Goal: Task Accomplishment & Management: Use online tool/utility

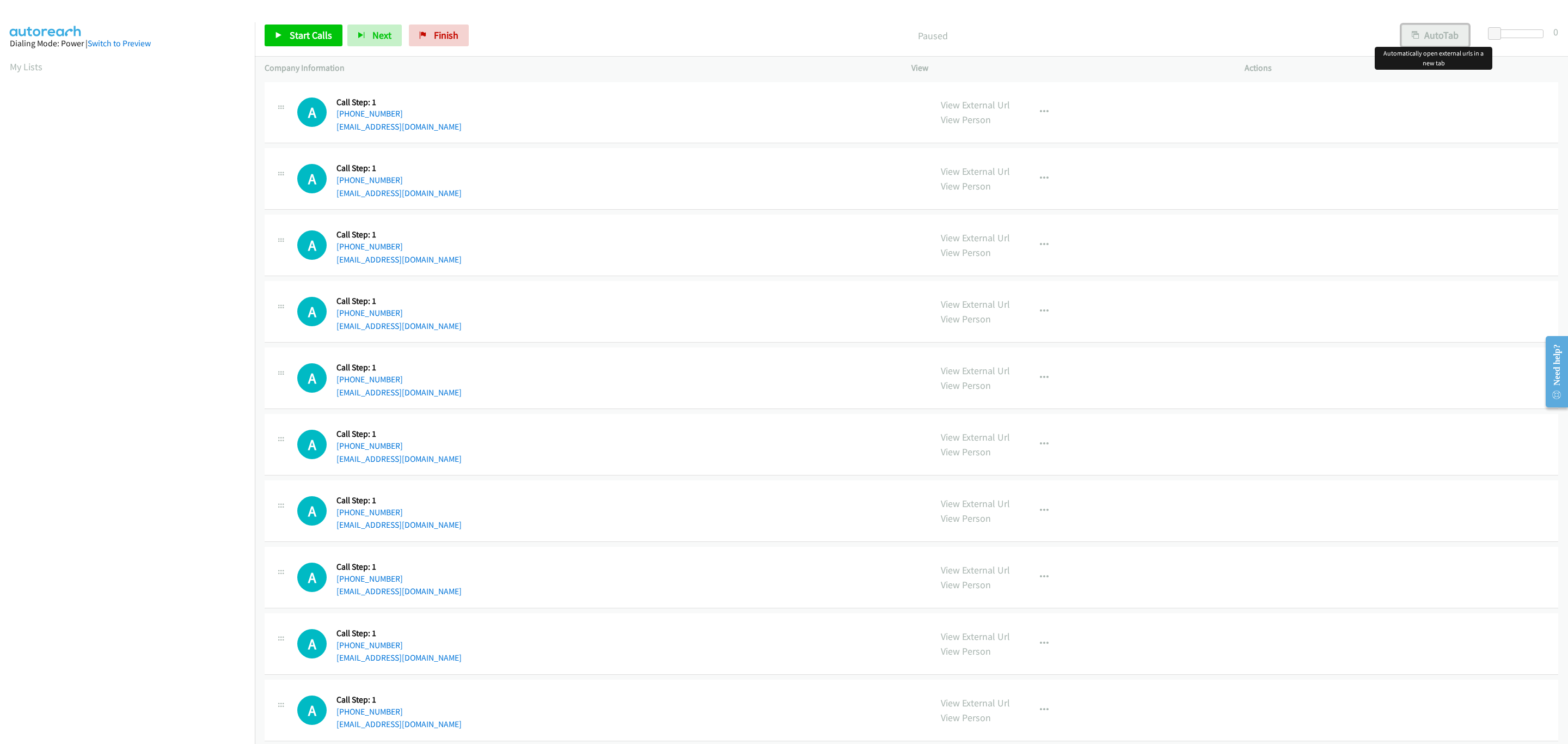
click at [1457, 31] on button "AutoTab" at bounding box center [1435, 35] width 68 height 22
click at [1491, 30] on span at bounding box center [1496, 34] width 13 height 13
click at [283, 39] on link "Start Calls" at bounding box center [303, 35] width 78 height 22
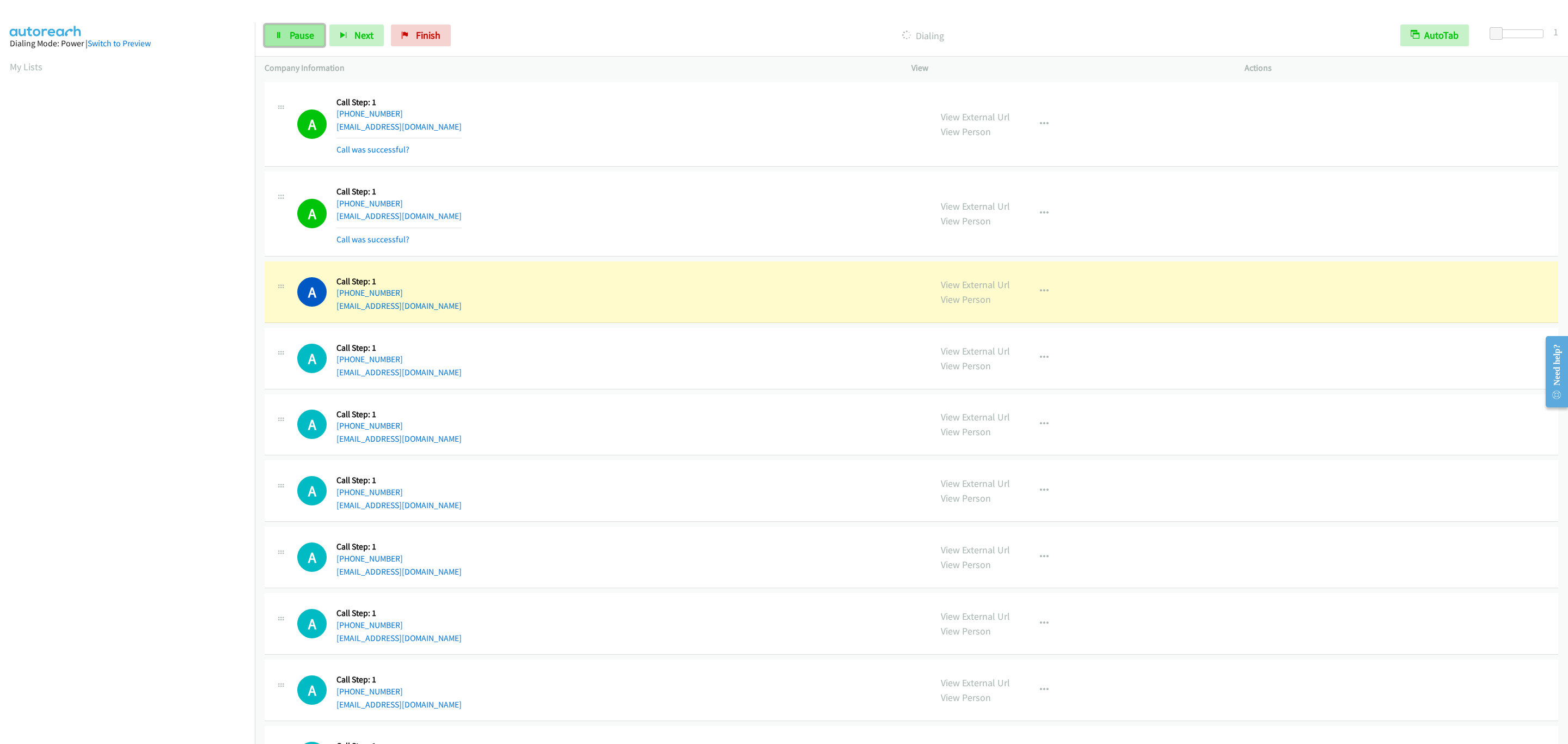
click at [275, 42] on link "Pause" at bounding box center [294, 35] width 60 height 22
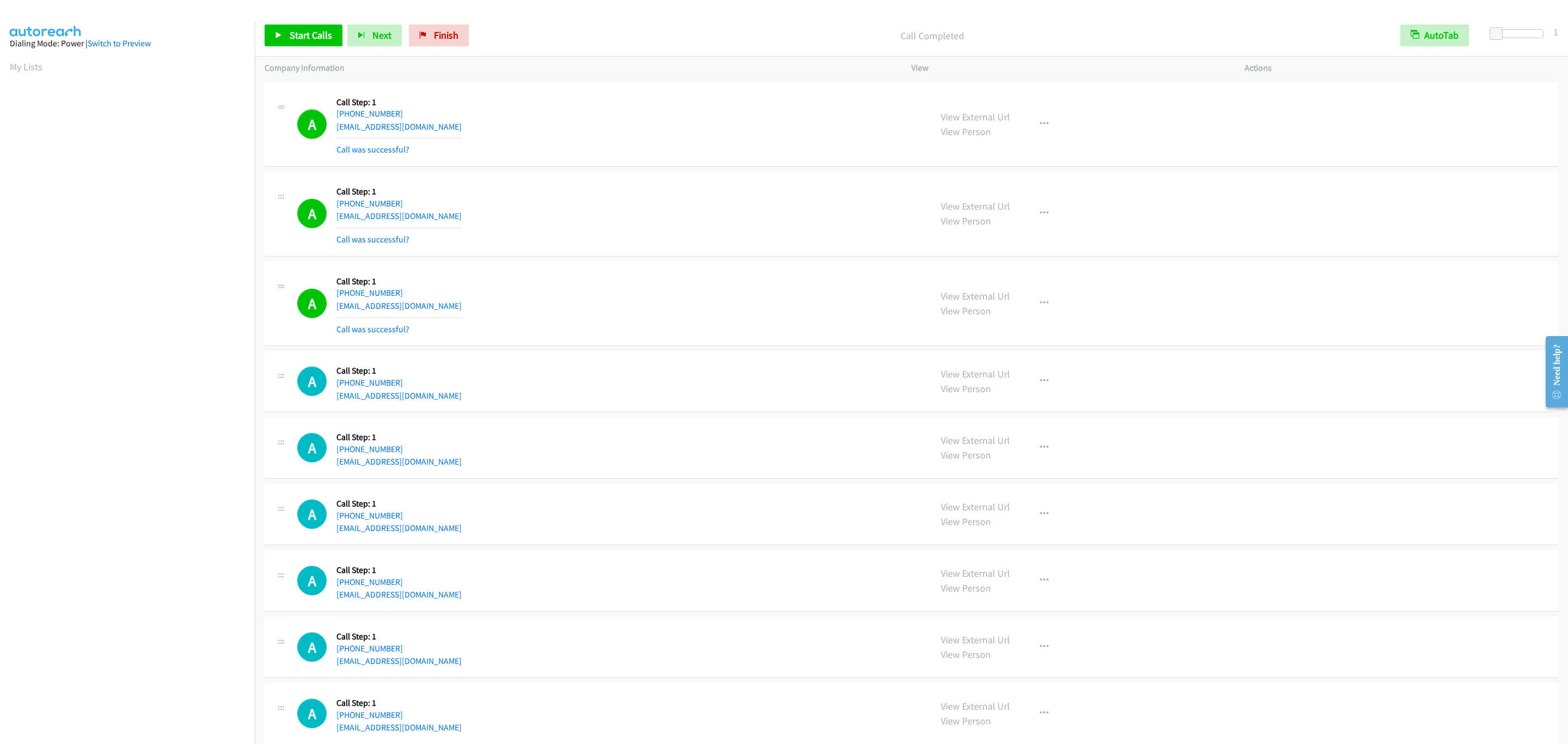
click at [589, 366] on div "A Callback Scheduled Call Step: 1 America/New_York [PHONE_NUMBER] [EMAIL_ADDRES…" at bounding box center [609, 381] width 624 height 42
click at [323, 31] on span "Start Calls" at bounding box center [311, 35] width 42 height 13
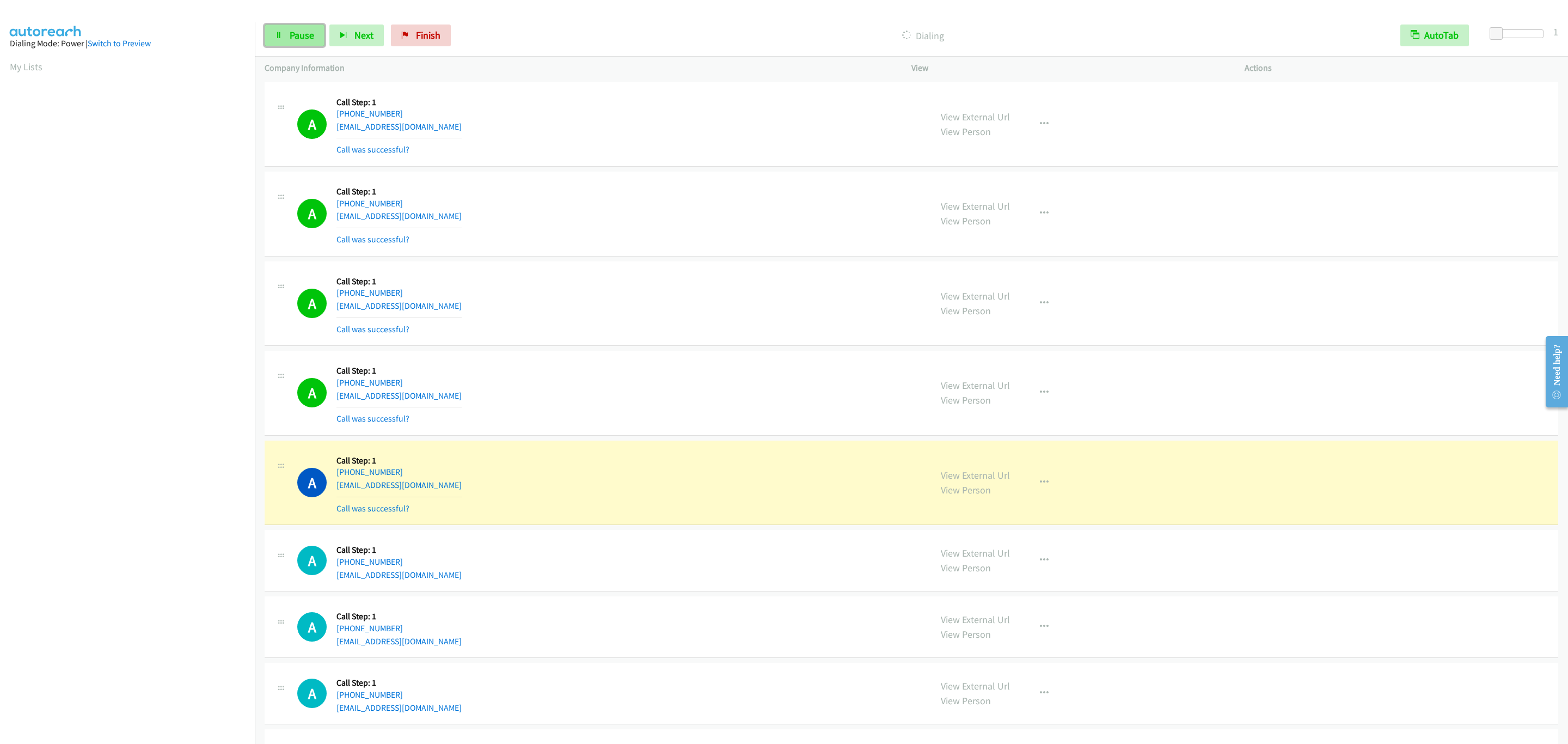
click at [308, 36] on span "Pause" at bounding box center [302, 35] width 25 height 13
click at [265, 34] on link "Start Calls" at bounding box center [303, 35] width 78 height 22
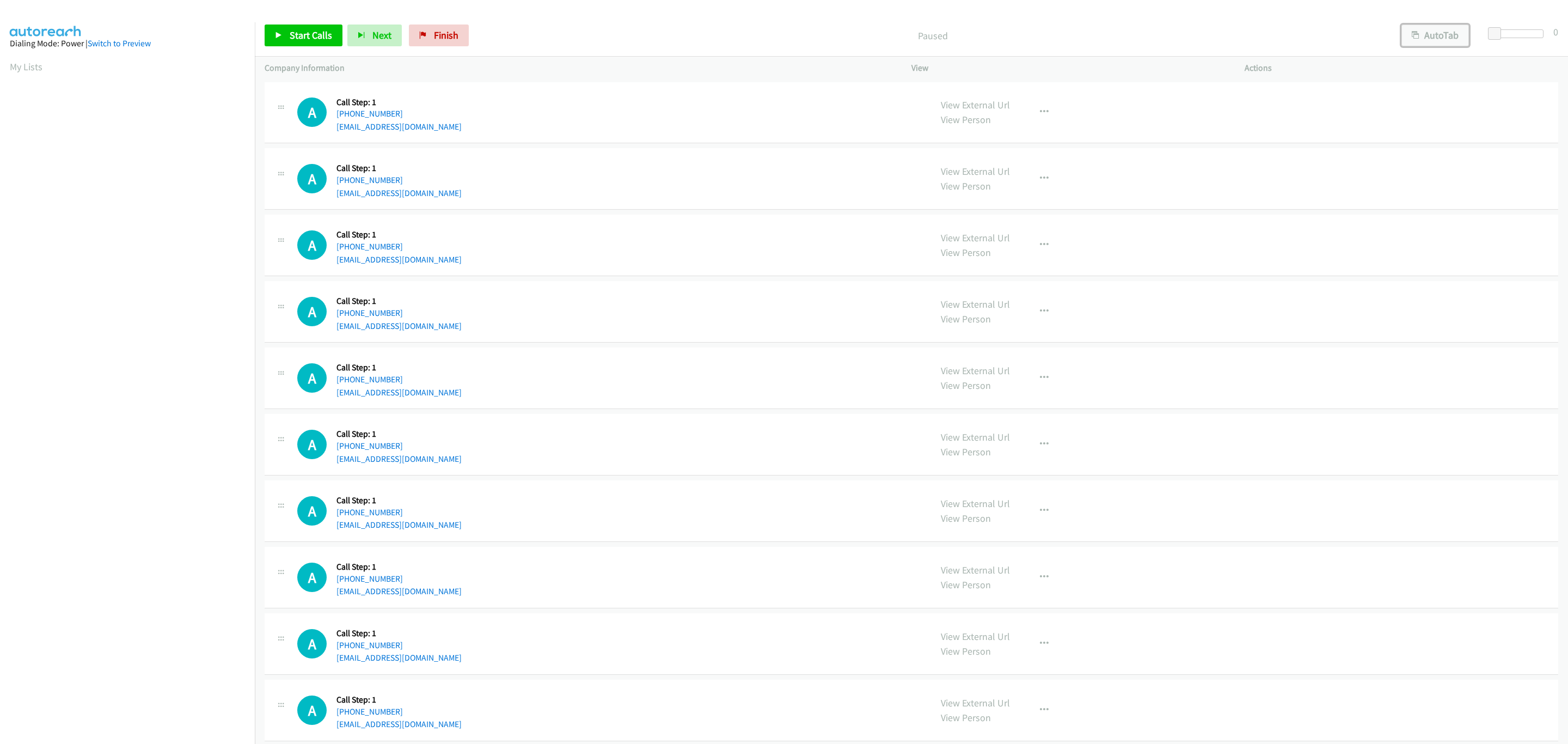
click at [1451, 31] on button "AutoTab" at bounding box center [1435, 35] width 68 height 22
click at [1488, 30] on span at bounding box center [1494, 34] width 13 height 13
click at [1489, 30] on span at bounding box center [1496, 34] width 13 height 13
click at [294, 38] on span "Start Calls" at bounding box center [311, 35] width 42 height 13
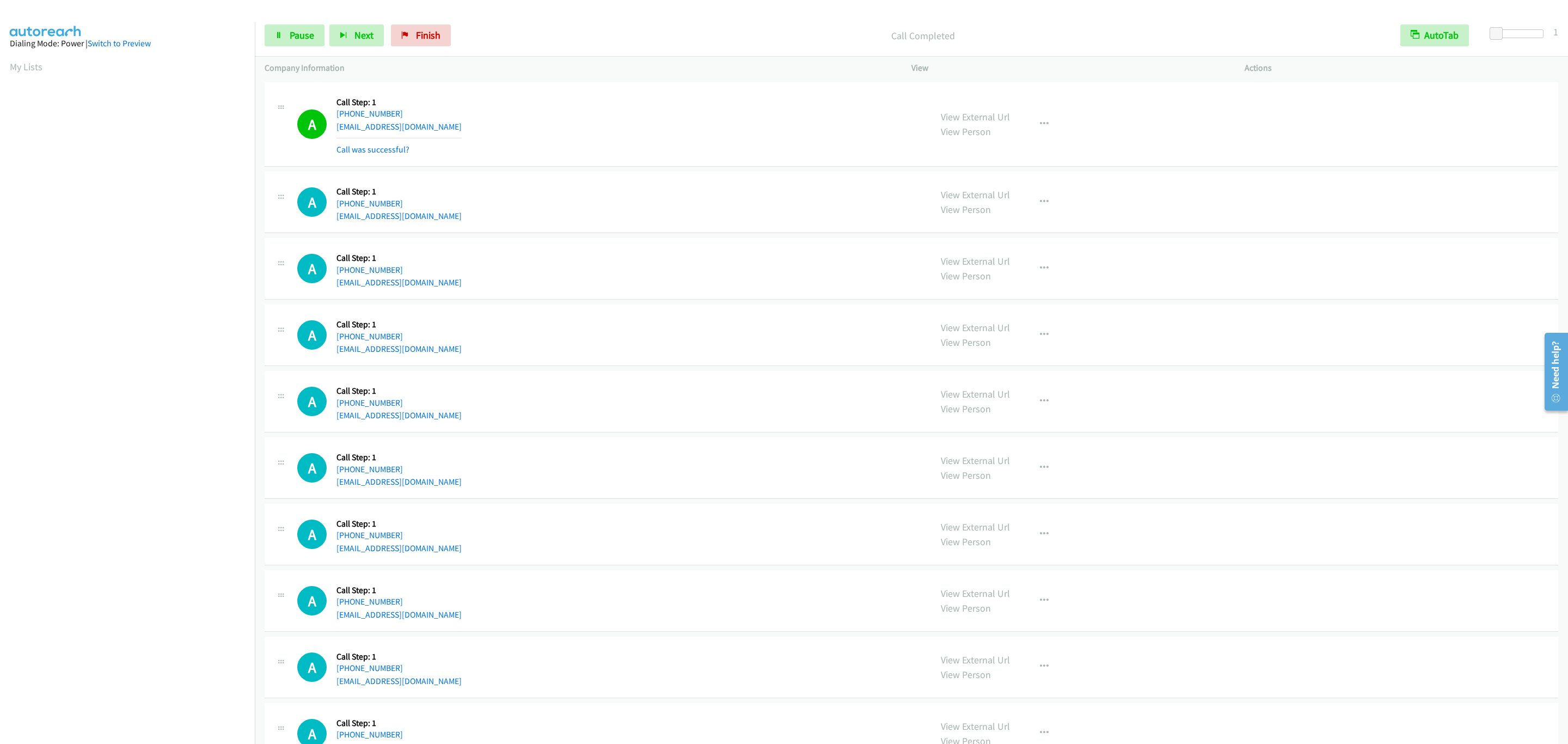
scroll to position [43, 0]
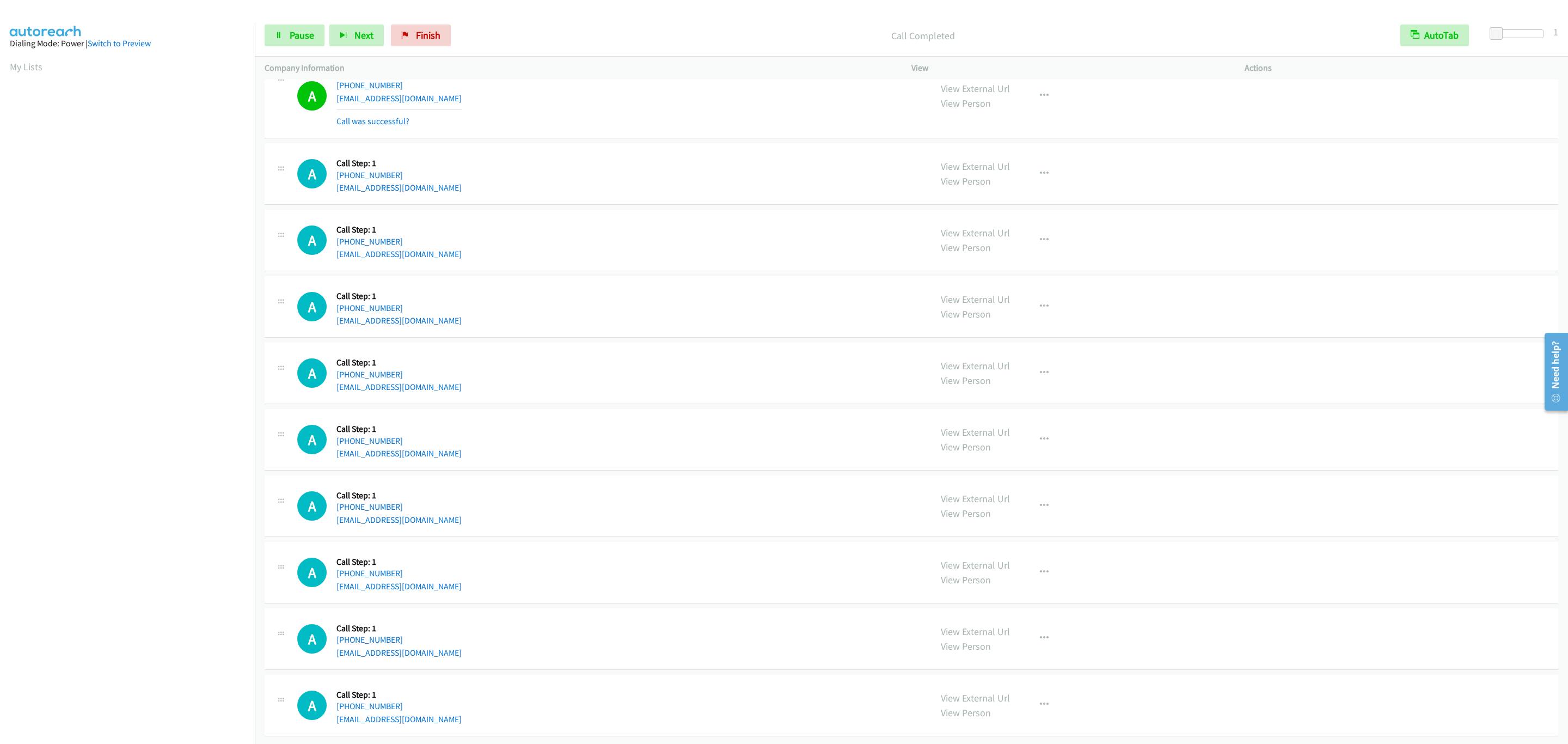
click at [152, 606] on aside "Dialing Mode: Power | Switch to Preview My Lists" at bounding box center [127, 323] width 255 height 603
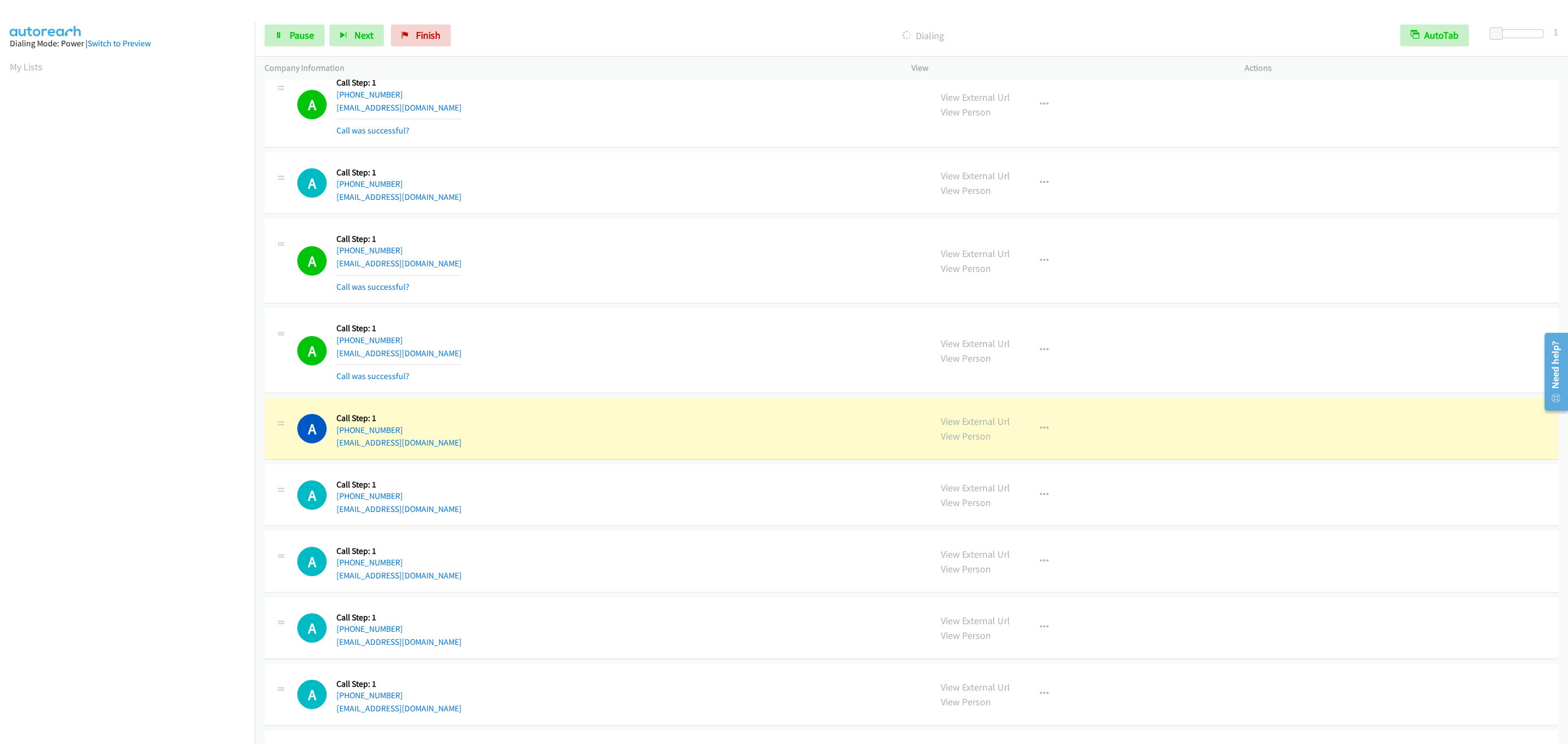
scroll to position [369, 0]
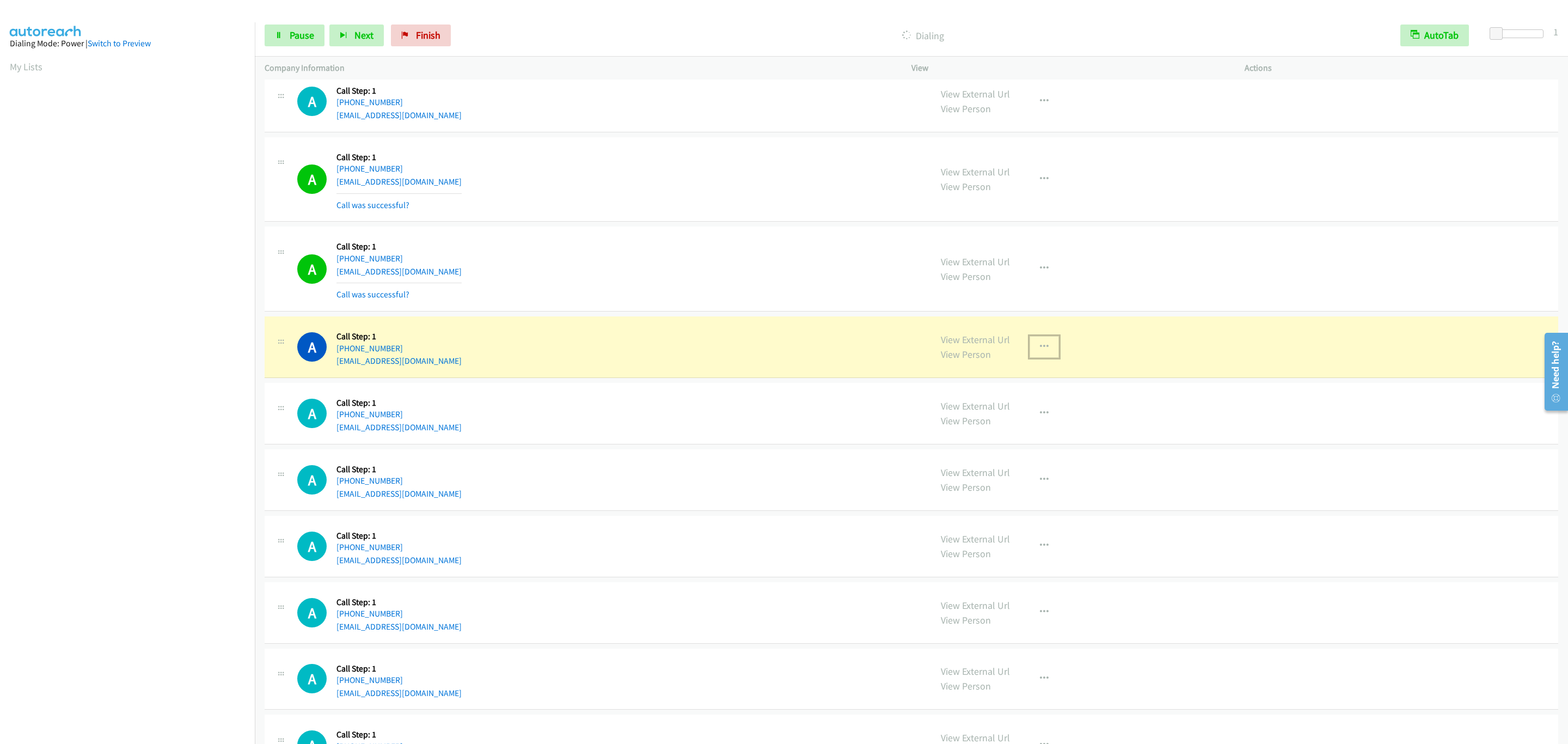
click at [1042, 355] on button "button" at bounding box center [1044, 346] width 30 height 22
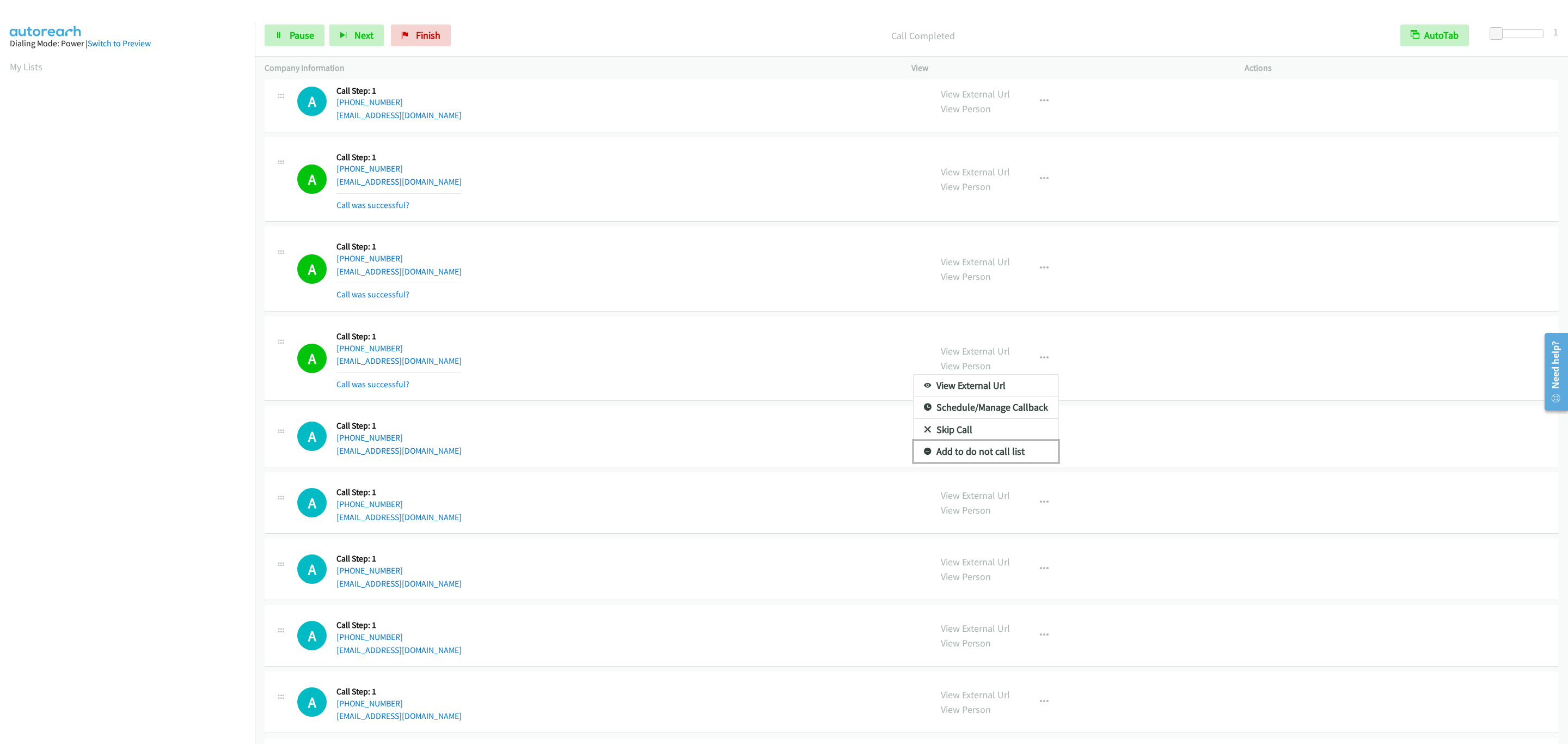
click at [1011, 447] on link "Add to do not call list" at bounding box center [985, 451] width 145 height 22
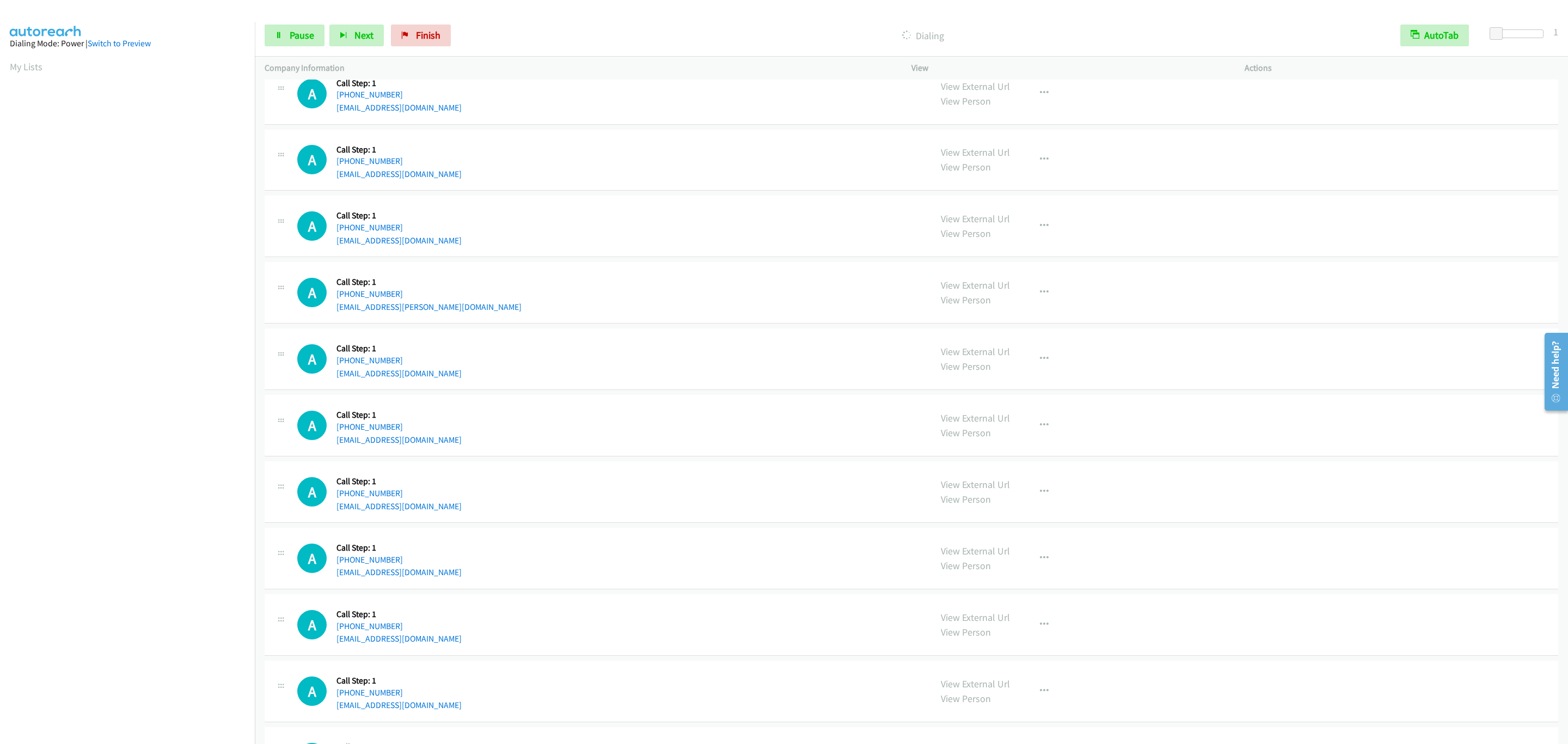
scroll to position [1056, 0]
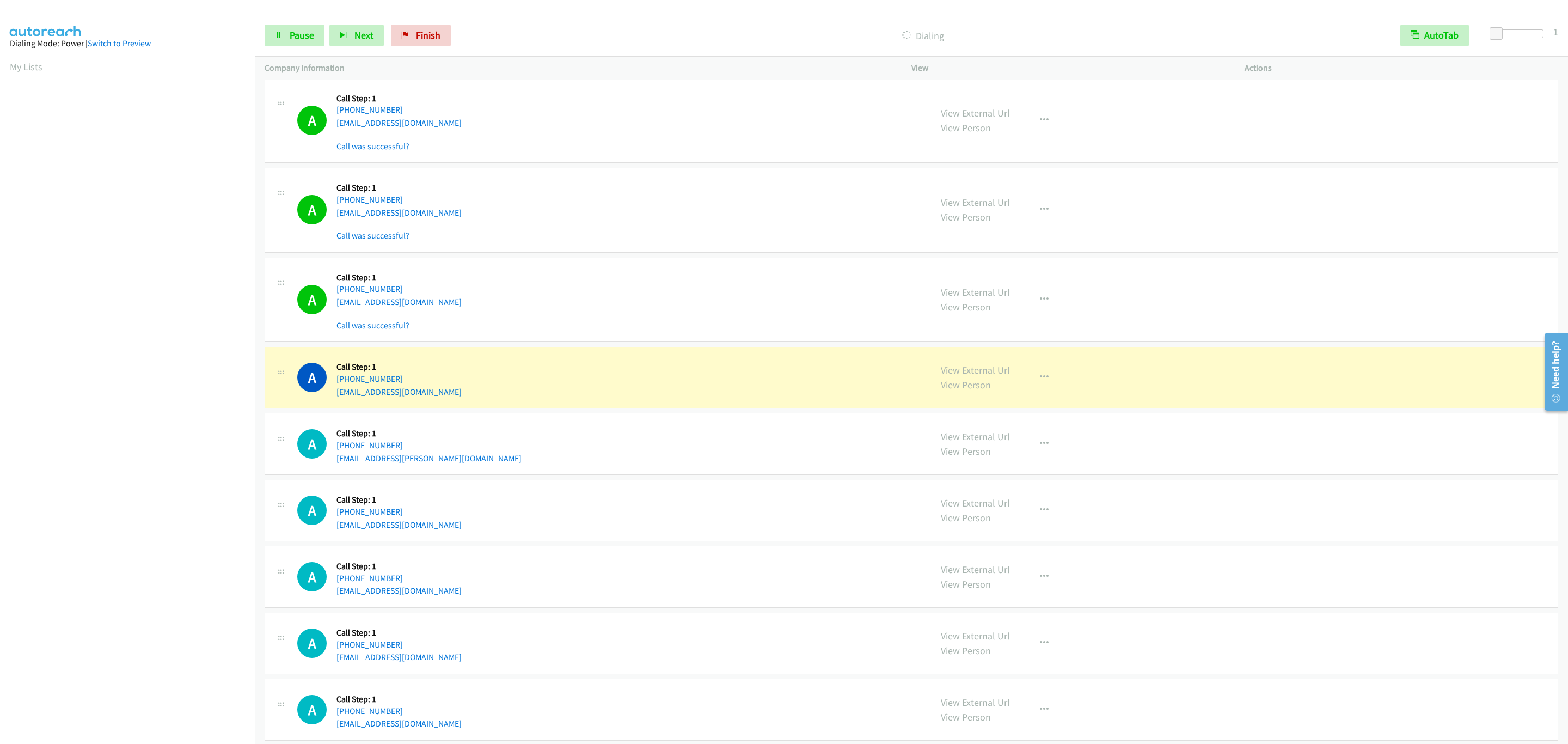
click at [296, 24] on div "Start Calls Pause Next Finish Dialing AutoTab AutoTab 1" at bounding box center [911, 36] width 1313 height 42
click at [296, 30] on link "Pause" at bounding box center [294, 35] width 60 height 22
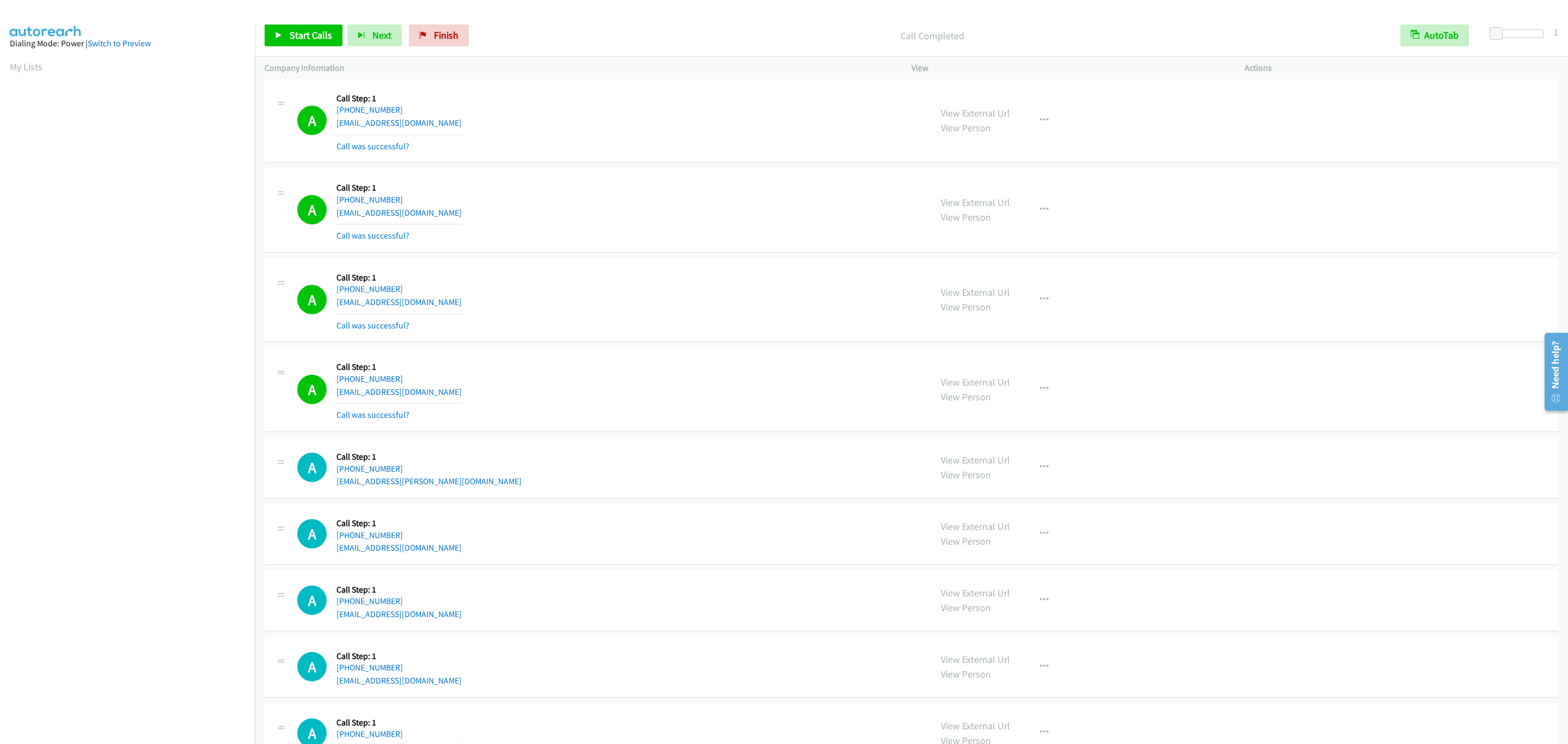
click at [941, 314] on div "View External Url View Person" at bounding box center [975, 300] width 69 height 30
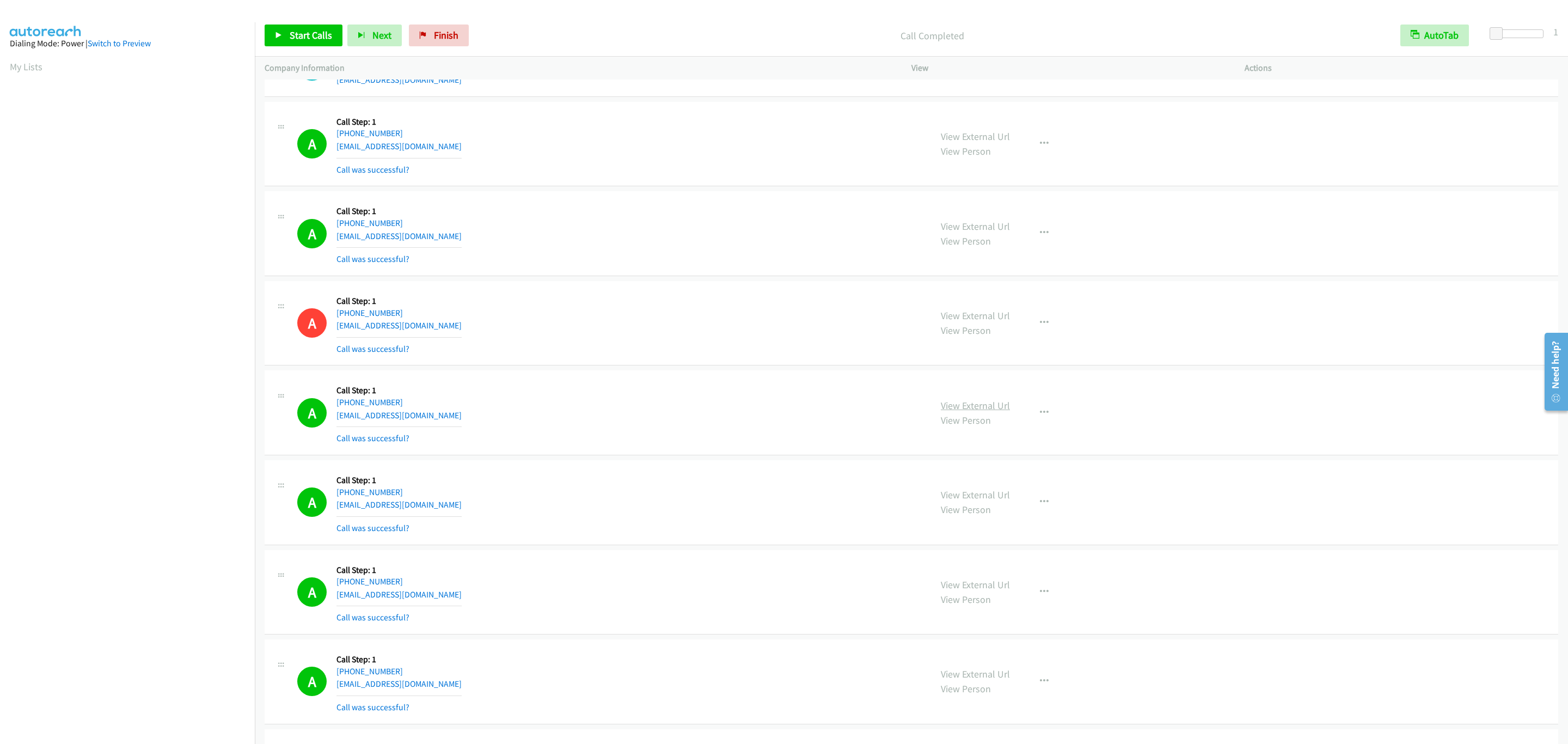
click at [970, 412] on link "View External Url" at bounding box center [975, 405] width 69 height 13
click at [690, 233] on div "A Callback Scheduled Call Step: 1 America/New_York +1 786-797-0408 cubanazo0710…" at bounding box center [609, 233] width 624 height 65
click at [328, 36] on span "Start Calls" at bounding box center [311, 35] width 42 height 13
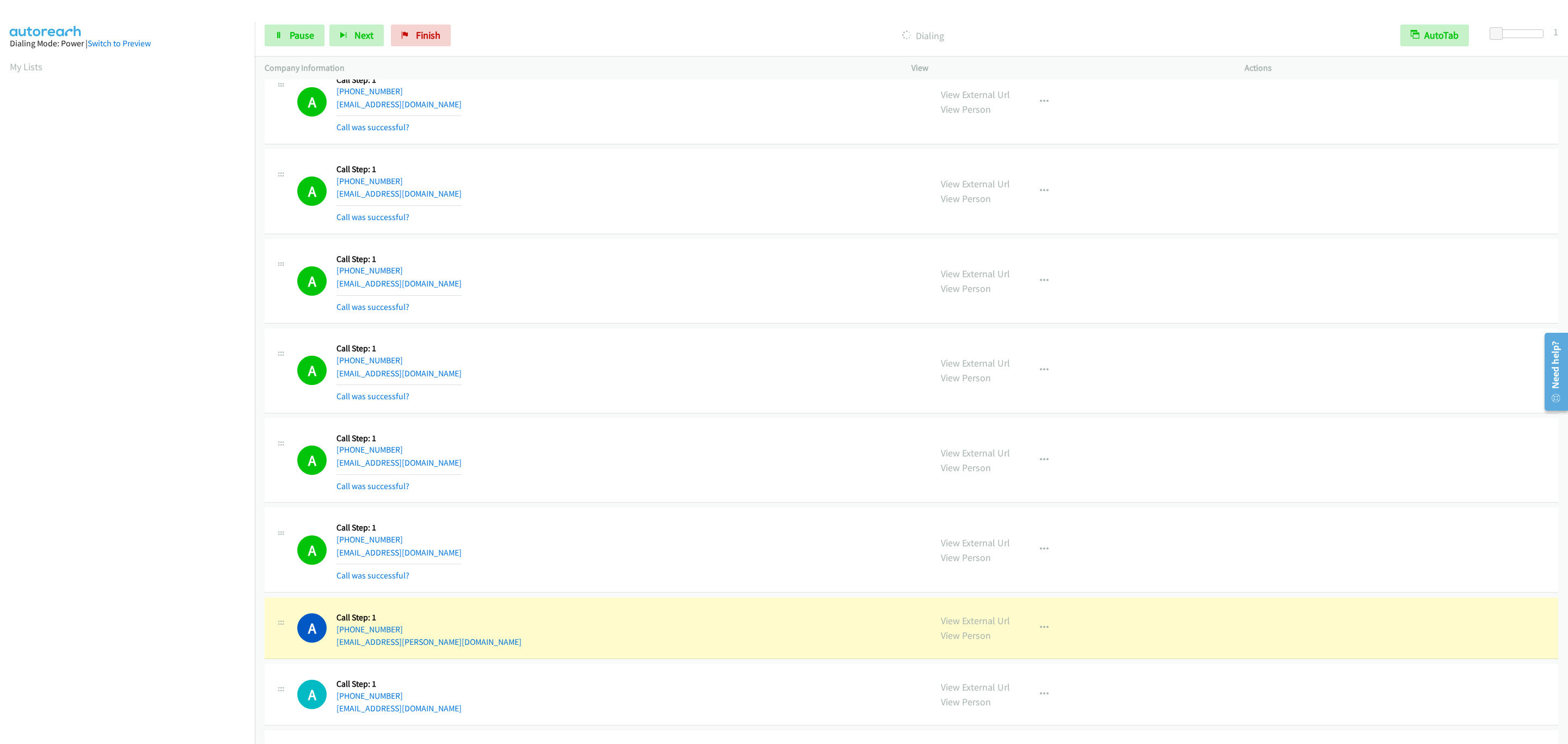
scroll to position [1438, 0]
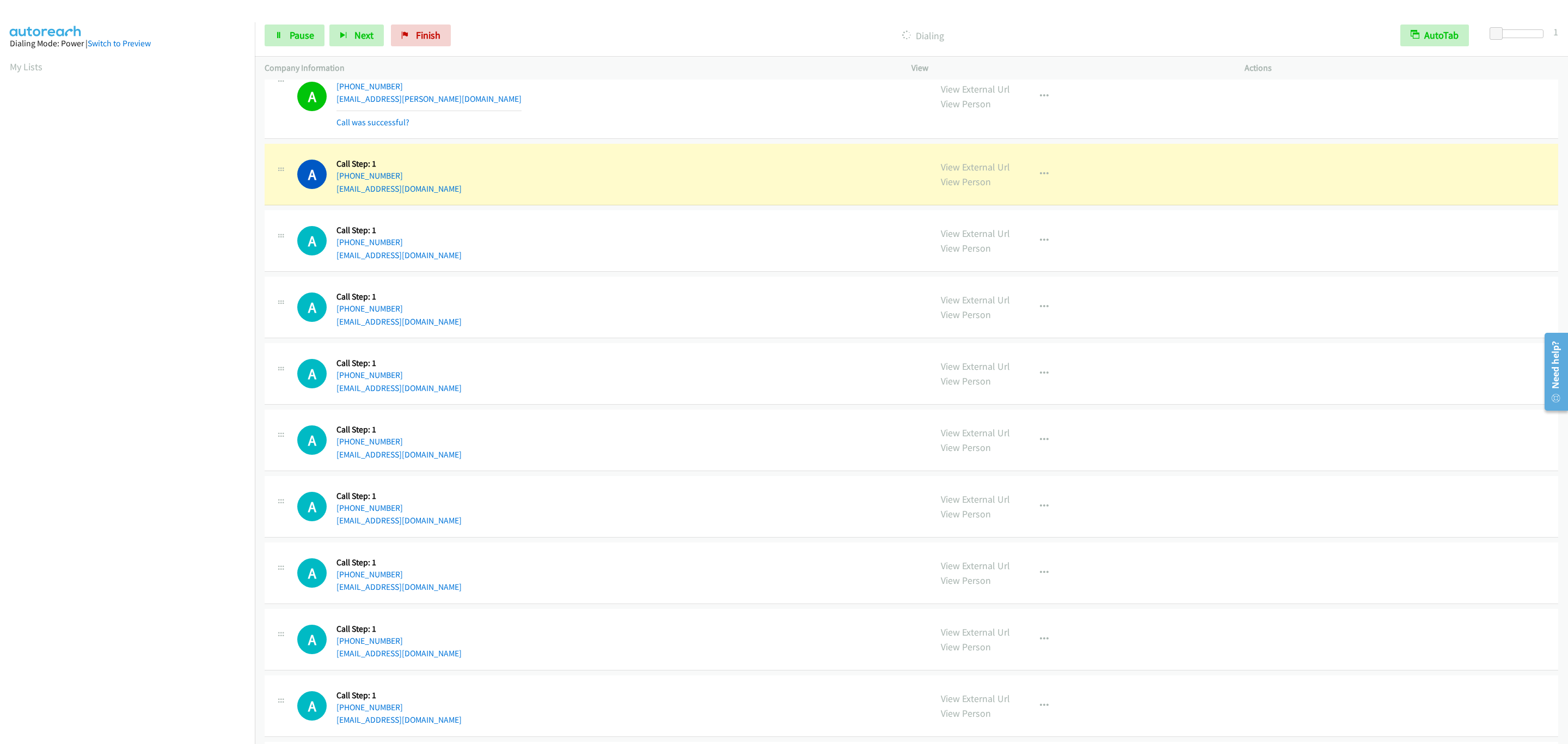
click at [722, 422] on div "A Callback Scheduled Call Step: 1 America/New_York +1 407-252-2936 artofjg@gmai…" at bounding box center [911, 440] width 1294 height 62
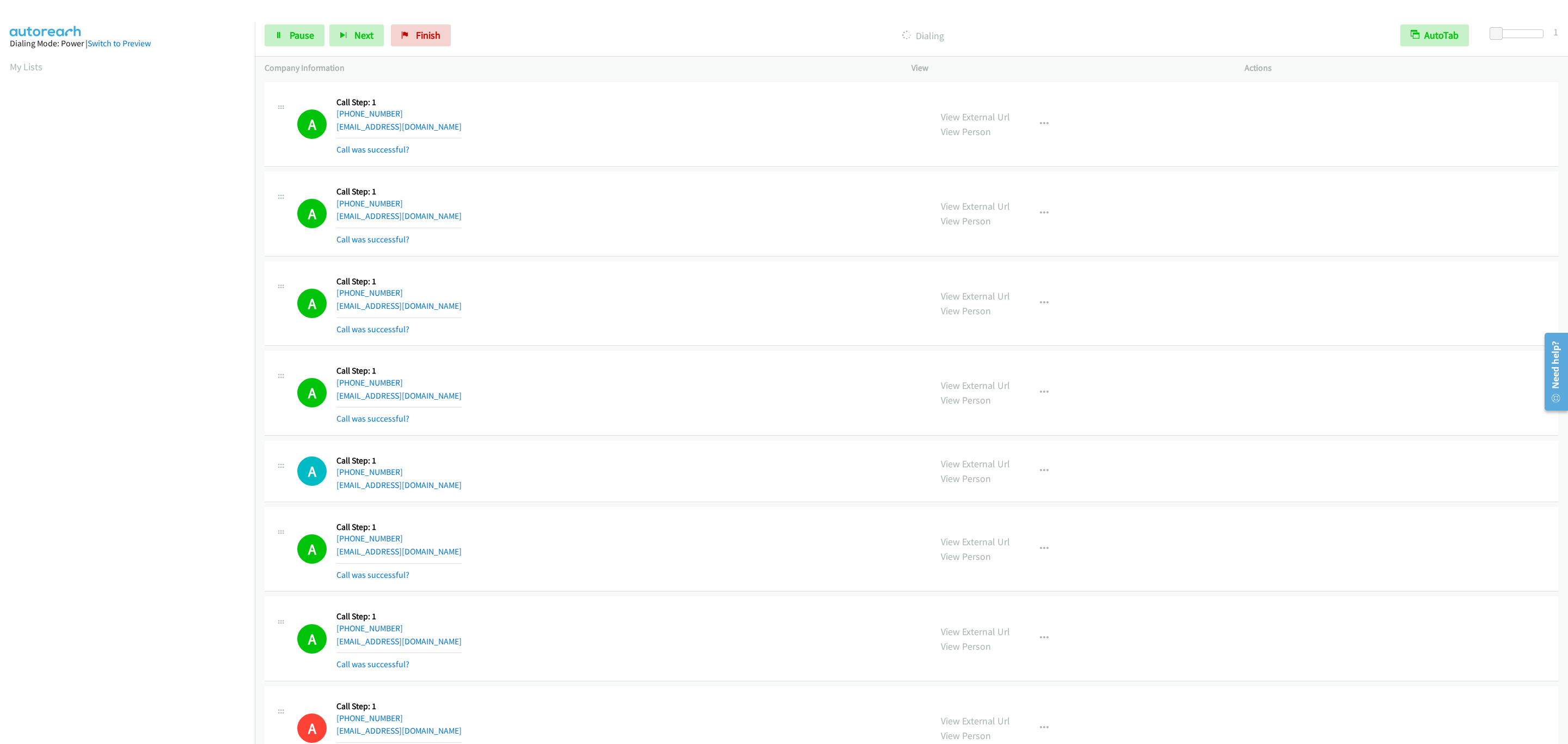
drag, startPoint x: 1062, startPoint y: 309, endPoint x: 1043, endPoint y: 306, distance: 19.2
click at [1046, 307] on div "View External Url View Person View External Url Email Schedule/Manage Callback …" at bounding box center [1103, 303] width 343 height 65
click at [1040, 305] on icon "button" at bounding box center [1044, 303] width 9 height 9
click at [1025, 394] on link "Add to do not call list" at bounding box center [985, 396] width 145 height 22
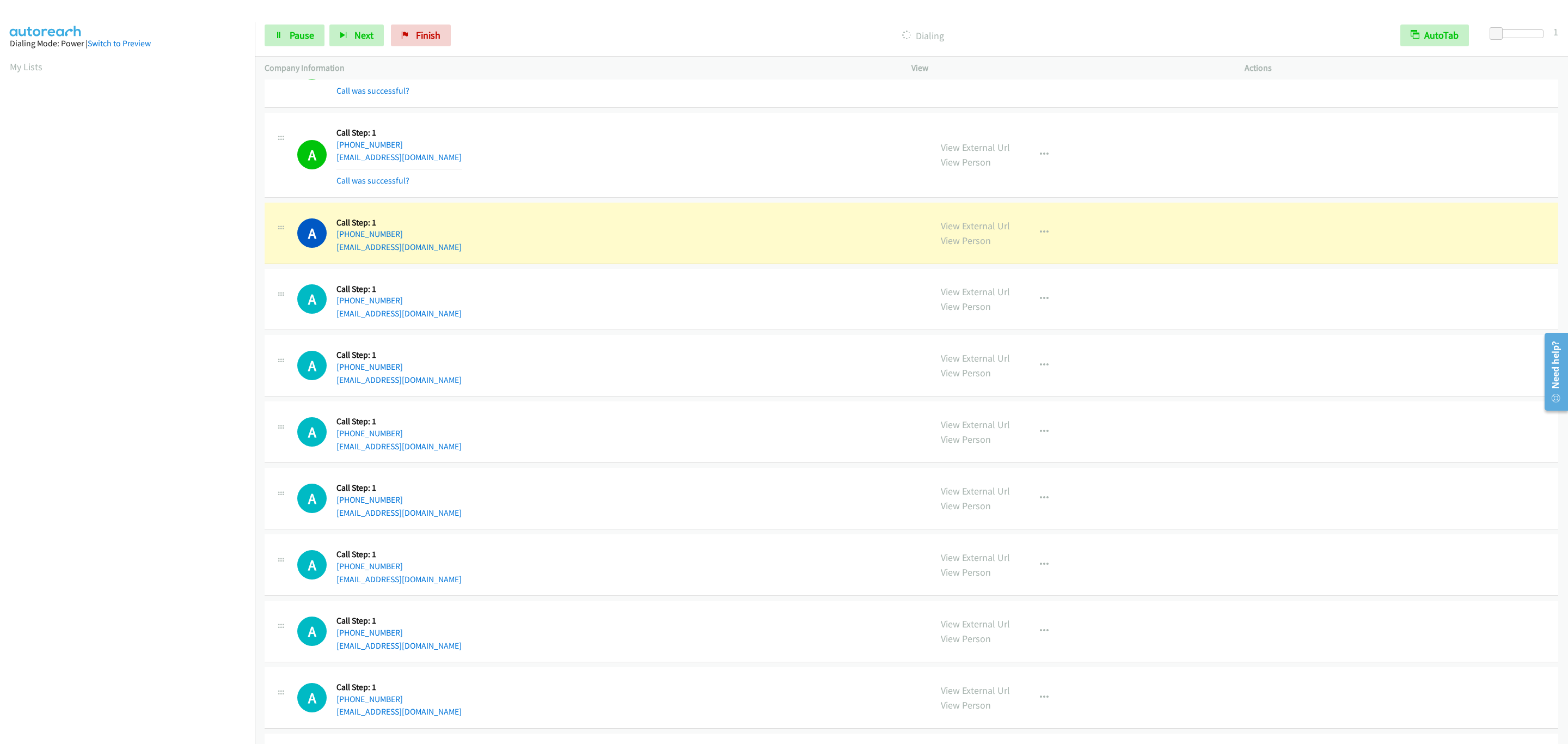
scroll to position [1722, 0]
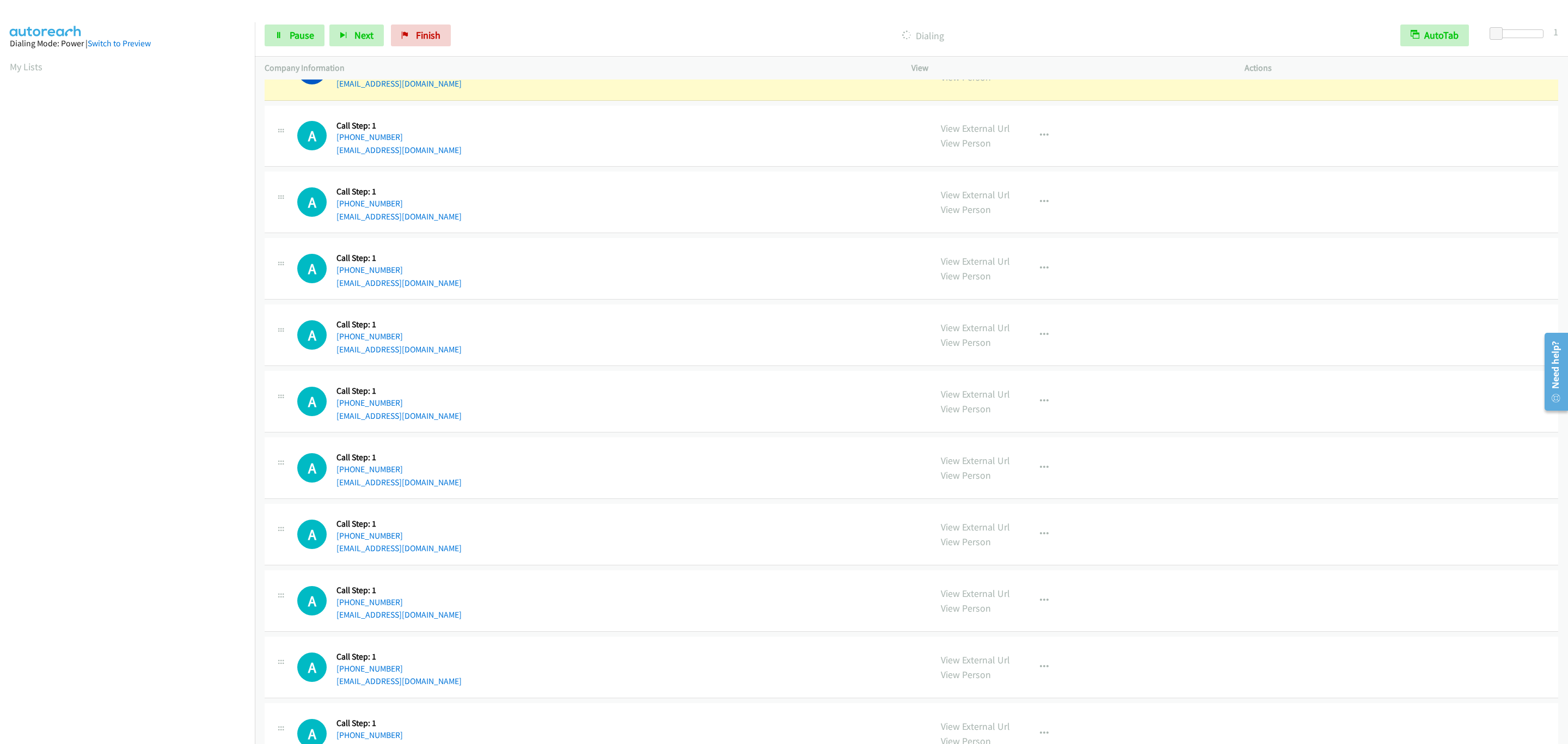
click at [510, 317] on div "A Callback Scheduled Call Step: 1 America/New_York +1 646-577-1903 juliawalsh19…" at bounding box center [911, 335] width 1294 height 62
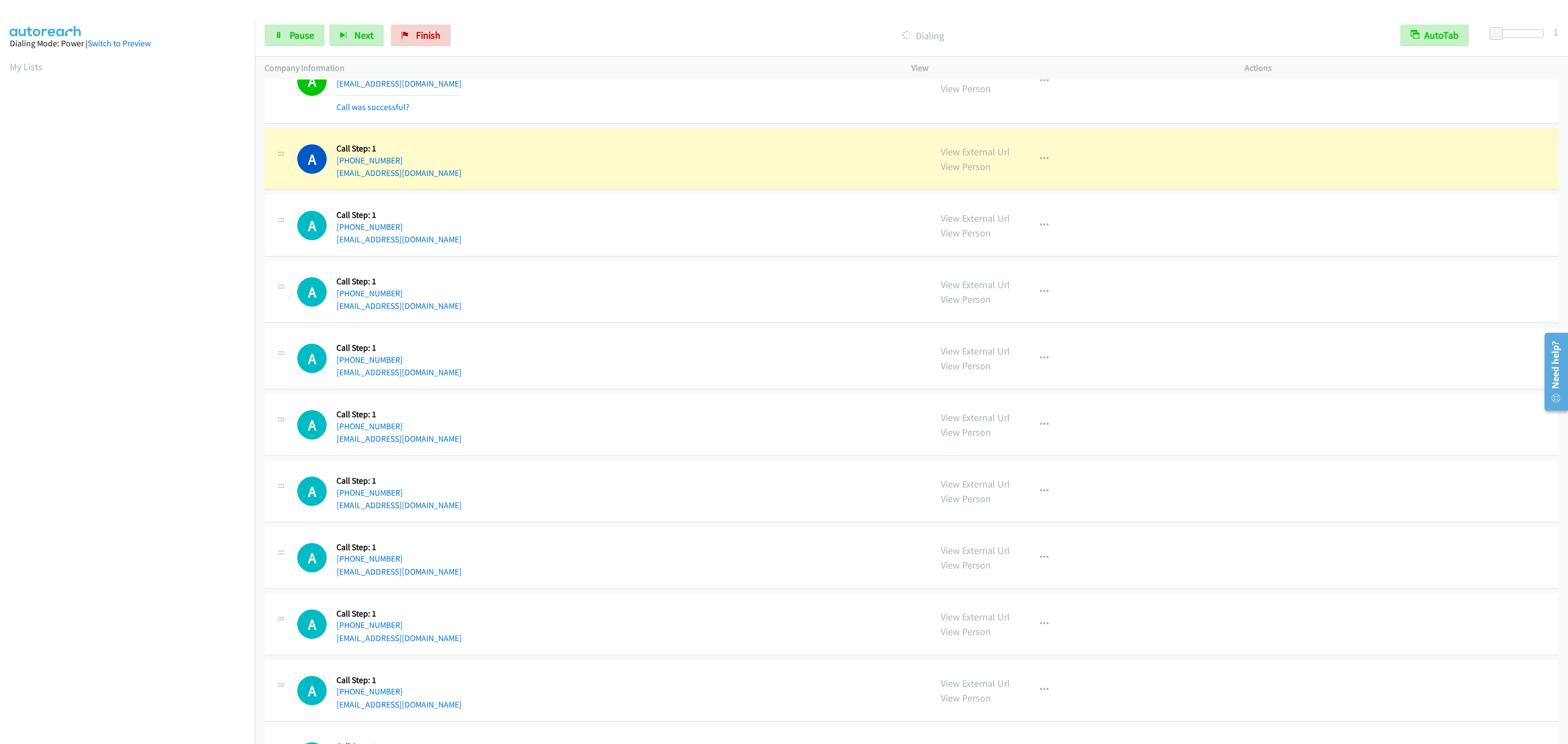
drag, startPoint x: 730, startPoint y: 435, endPoint x: 615, endPoint y: 407, distance: 118.4
click at [730, 435] on div "A Callback Scheduled Call Step: 1 America/New_York +1 401-692-6486 beamerwfe@ao…" at bounding box center [609, 425] width 624 height 42
click at [626, 230] on div "A Callback Scheduled Call Step: 1 America/New_York +1 407-252-2936 artofjg@gmai…" at bounding box center [609, 225] width 624 height 42
click at [624, 231] on div "A Callback Scheduled Call Step: 1 America/New_York +1 407-252-2936 artofjg@gmai…" at bounding box center [609, 225] width 624 height 42
drag, startPoint x: 730, startPoint y: 241, endPoint x: 751, endPoint y: 232, distance: 22.8
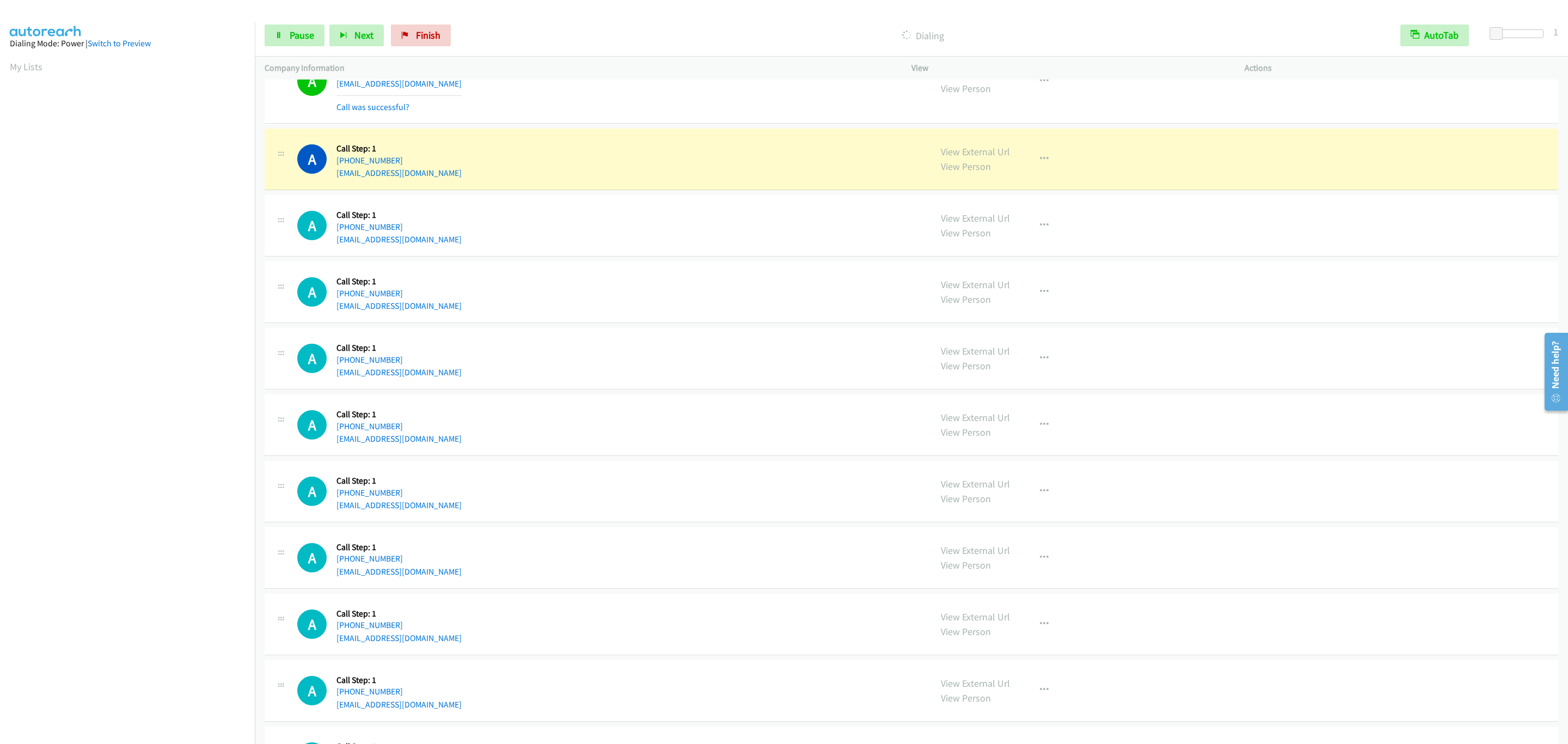
click at [730, 240] on div "A Callback Scheduled Call Step: 1 America/New_York +1 407-252-2936 artofjg@gmai…" at bounding box center [609, 225] width 624 height 42
click at [1062, 172] on div "View External Url View Person View External Url Email Schedule/Manage Callback …" at bounding box center [1103, 159] width 343 height 42
click at [1032, 170] on button "button" at bounding box center [1044, 158] width 30 height 22
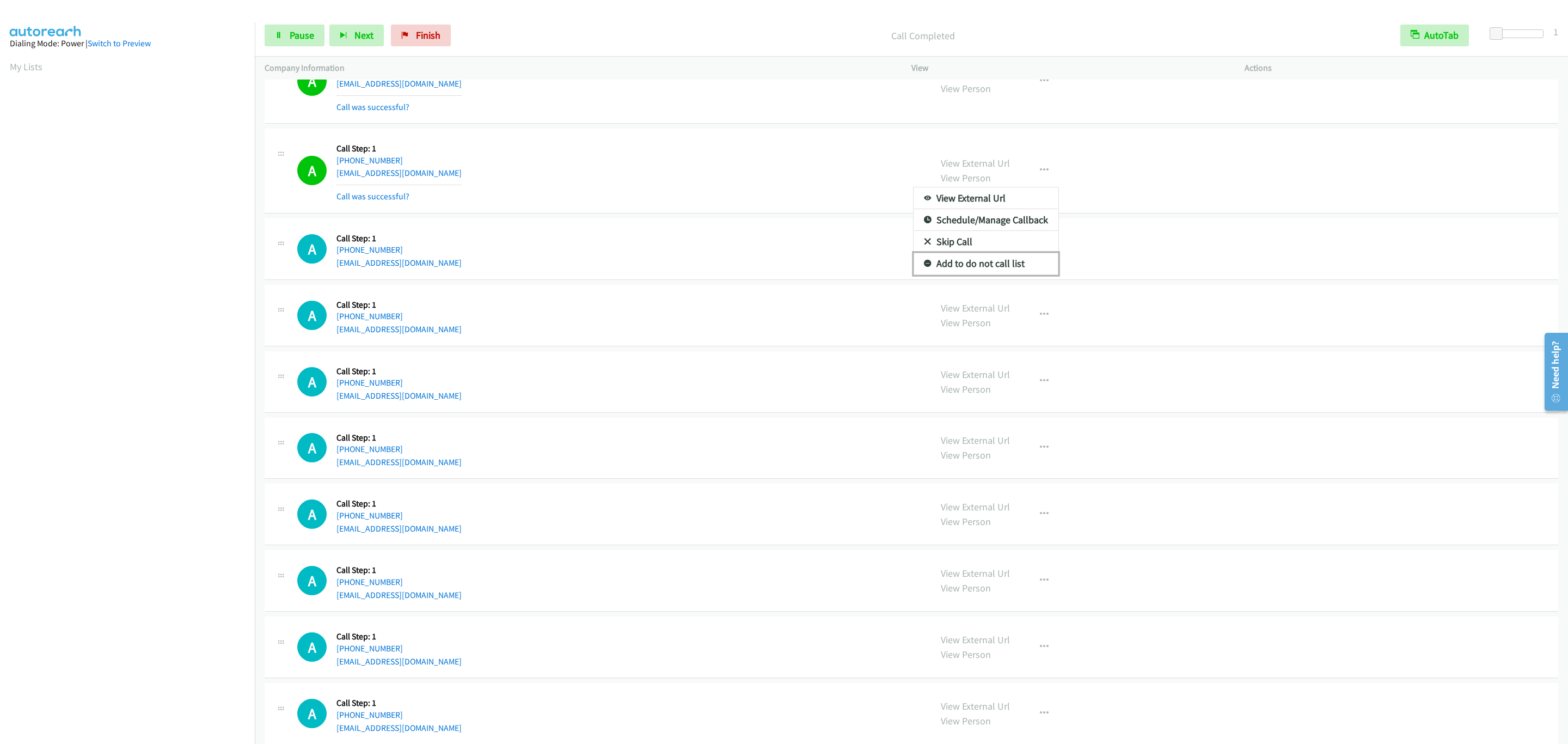
click at [994, 274] on link "Add to do not call list" at bounding box center [985, 263] width 145 height 22
click at [621, 280] on div "A Callback Scheduled Call Step: 1 America/New_York +1 407-252-2936 artofjg@gmai…" at bounding box center [911, 249] width 1294 height 62
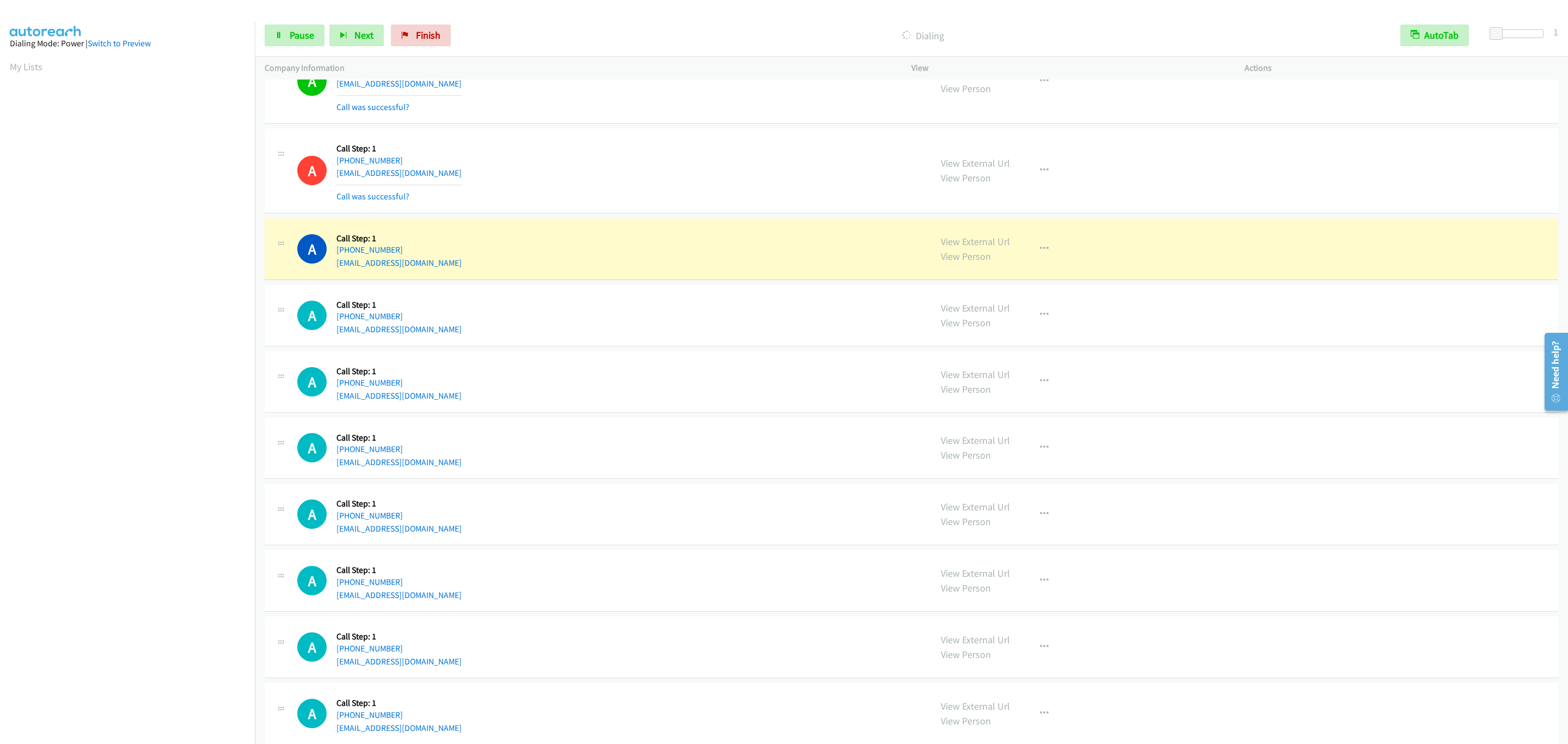
scroll to position [1804, 0]
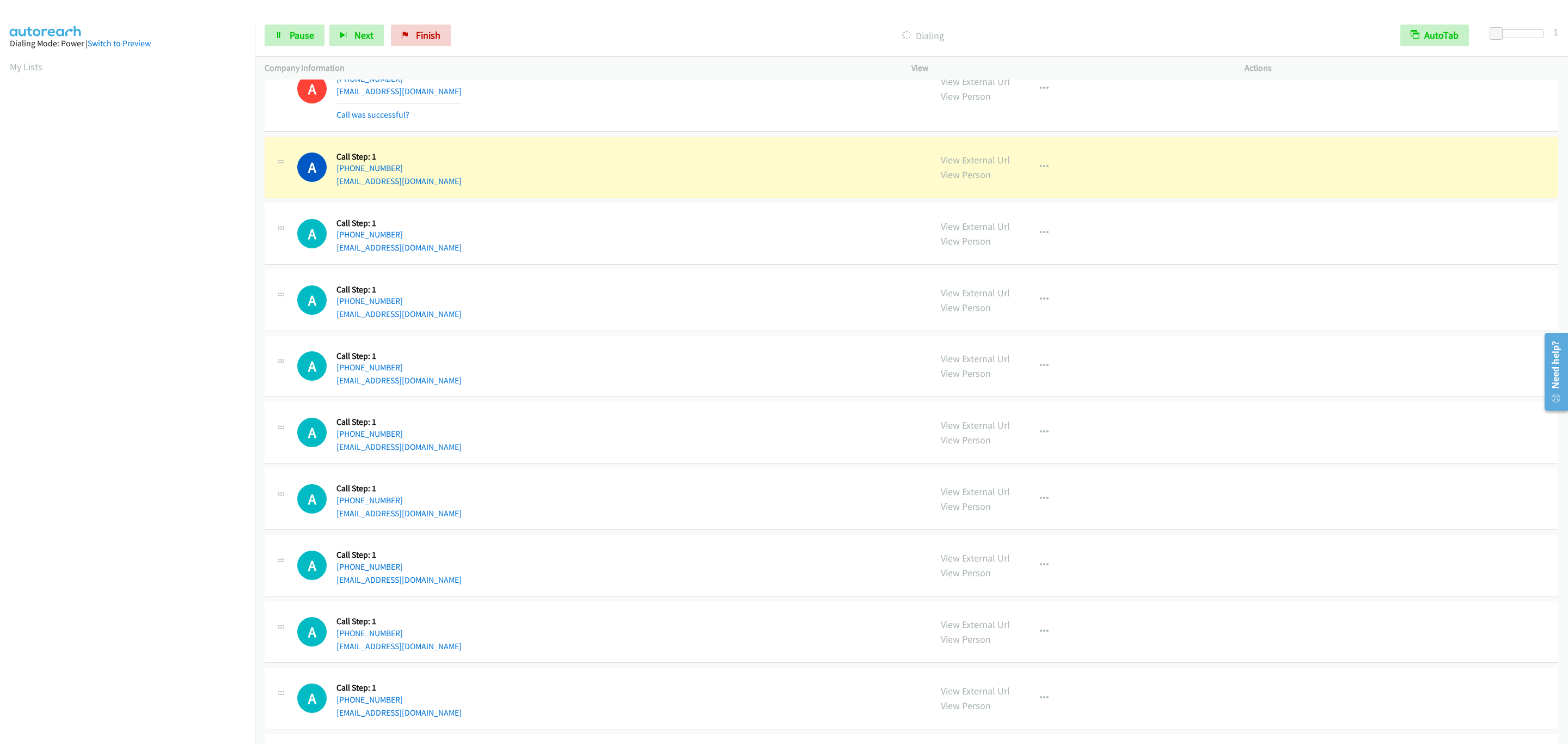
drag, startPoint x: 570, startPoint y: 158, endPoint x: 1190, endPoint y: 164, distance: 620.0
click at [571, 158] on div "A Callback Scheduled Call Step: 1 America/New_York +1 407-252-2936 artofjg@gmai…" at bounding box center [609, 167] width 624 height 42
drag, startPoint x: 1029, startPoint y: 195, endPoint x: 1027, endPoint y: 187, distance: 8.2
click at [1029, 188] on div "View External Url View Person View External Url Email Schedule/Manage Callback …" at bounding box center [1103, 167] width 343 height 42
click at [1029, 178] on button "button" at bounding box center [1044, 166] width 30 height 22
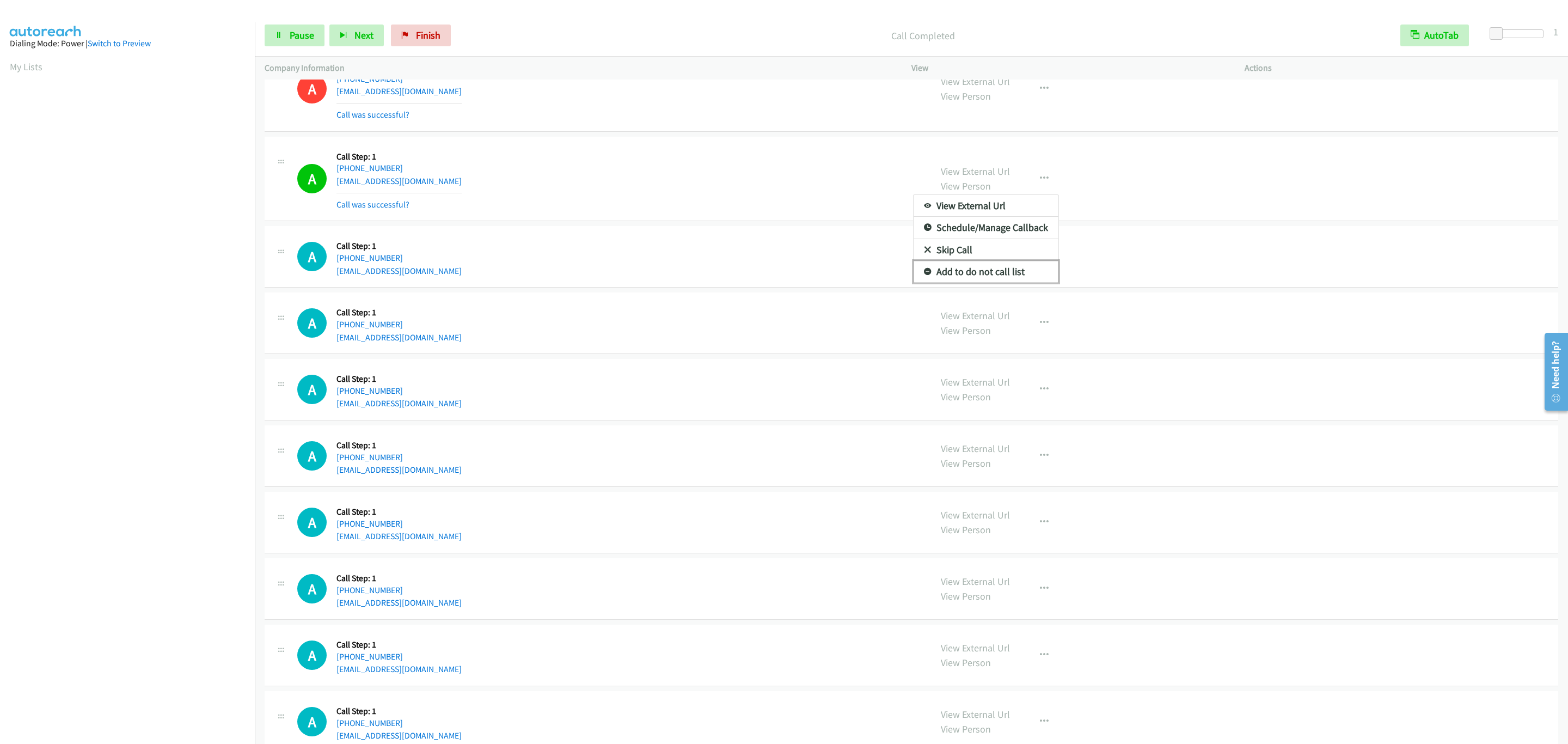
click at [930, 282] on link "Add to do not call list" at bounding box center [985, 271] width 145 height 22
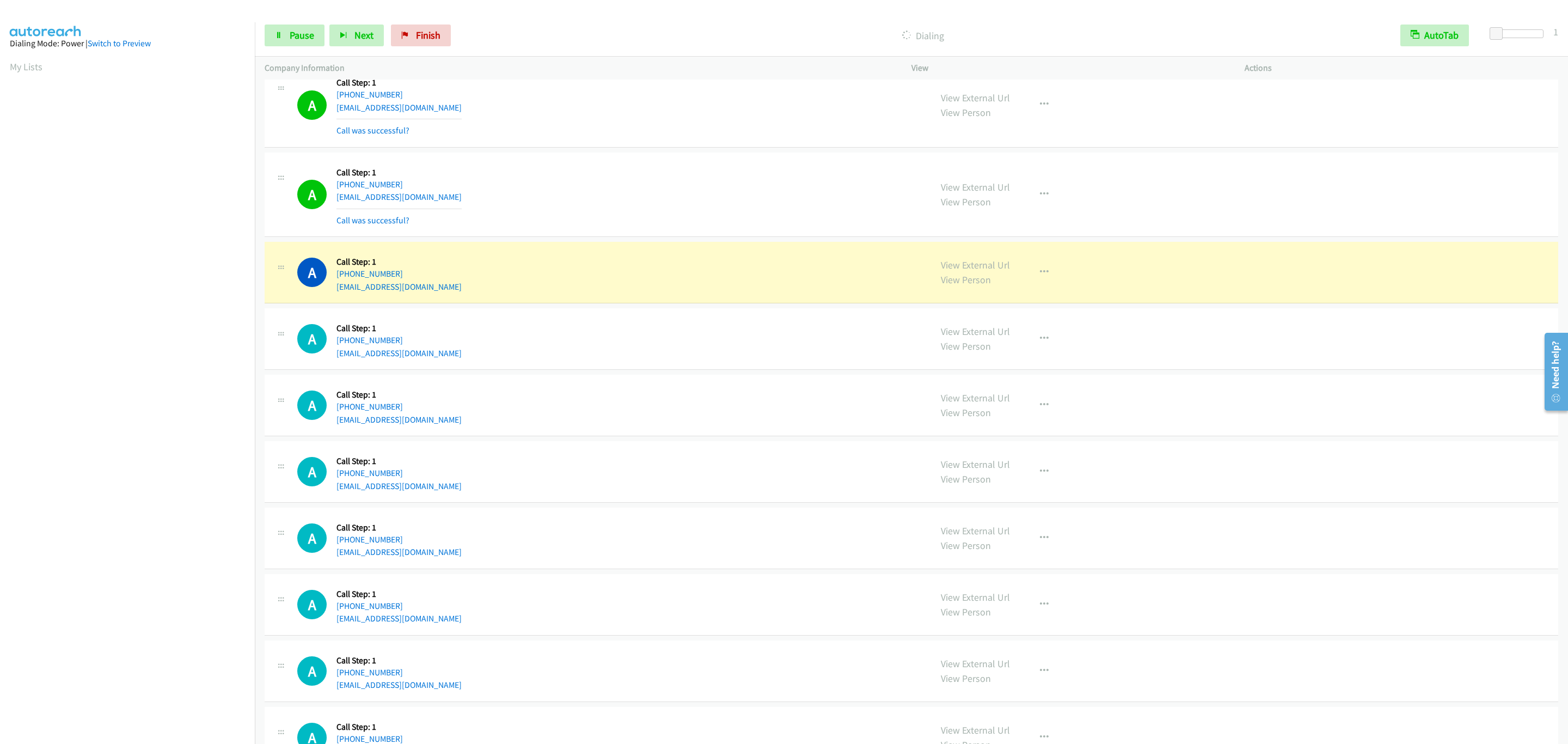
scroll to position [2026, 0]
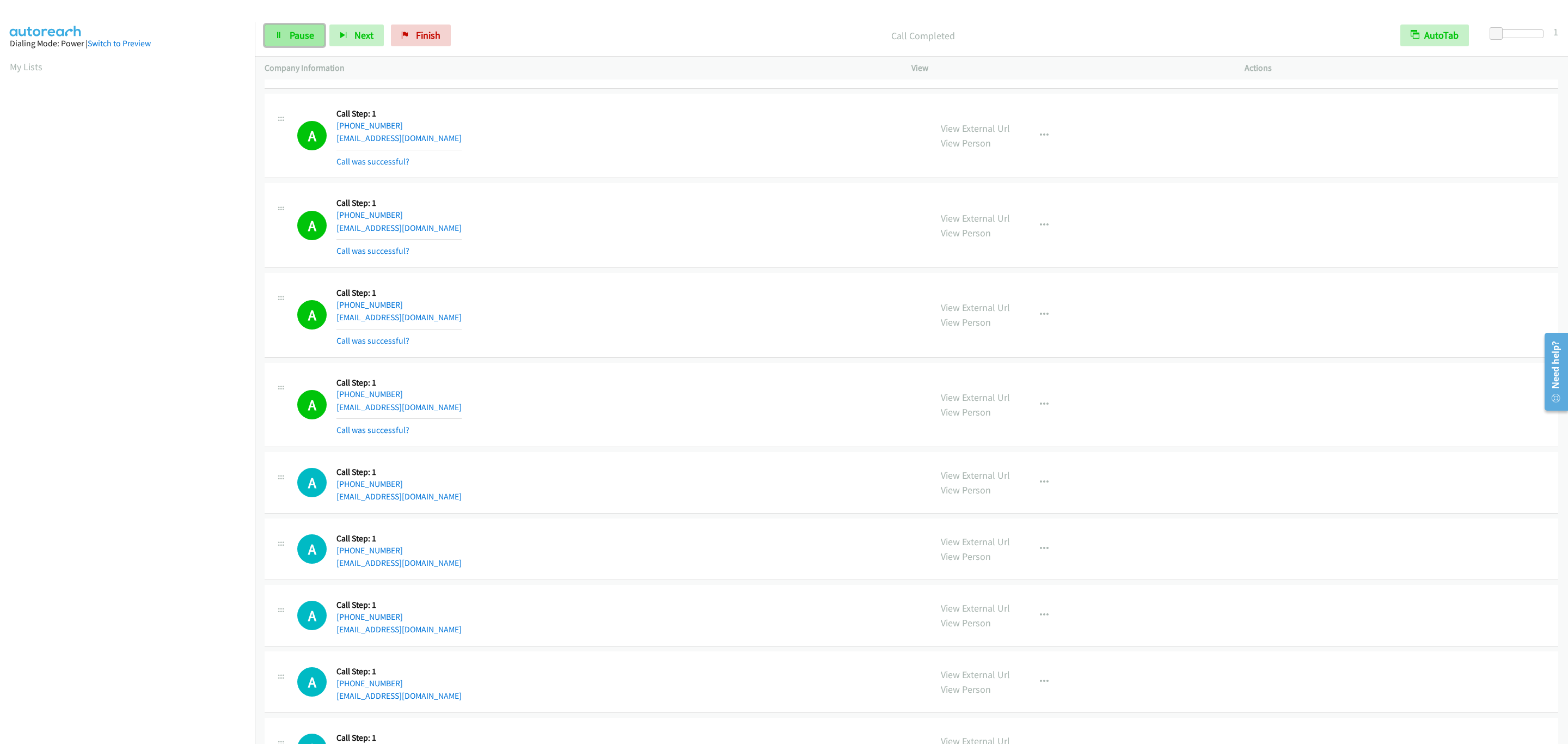
click at [307, 35] on span "Pause" at bounding box center [302, 35] width 25 height 13
click at [802, 196] on div "A Callback Scheduled Call Step: 1 America/New_York +1 401-692-6486 beamerwfe@ao…" at bounding box center [911, 225] width 1294 height 85
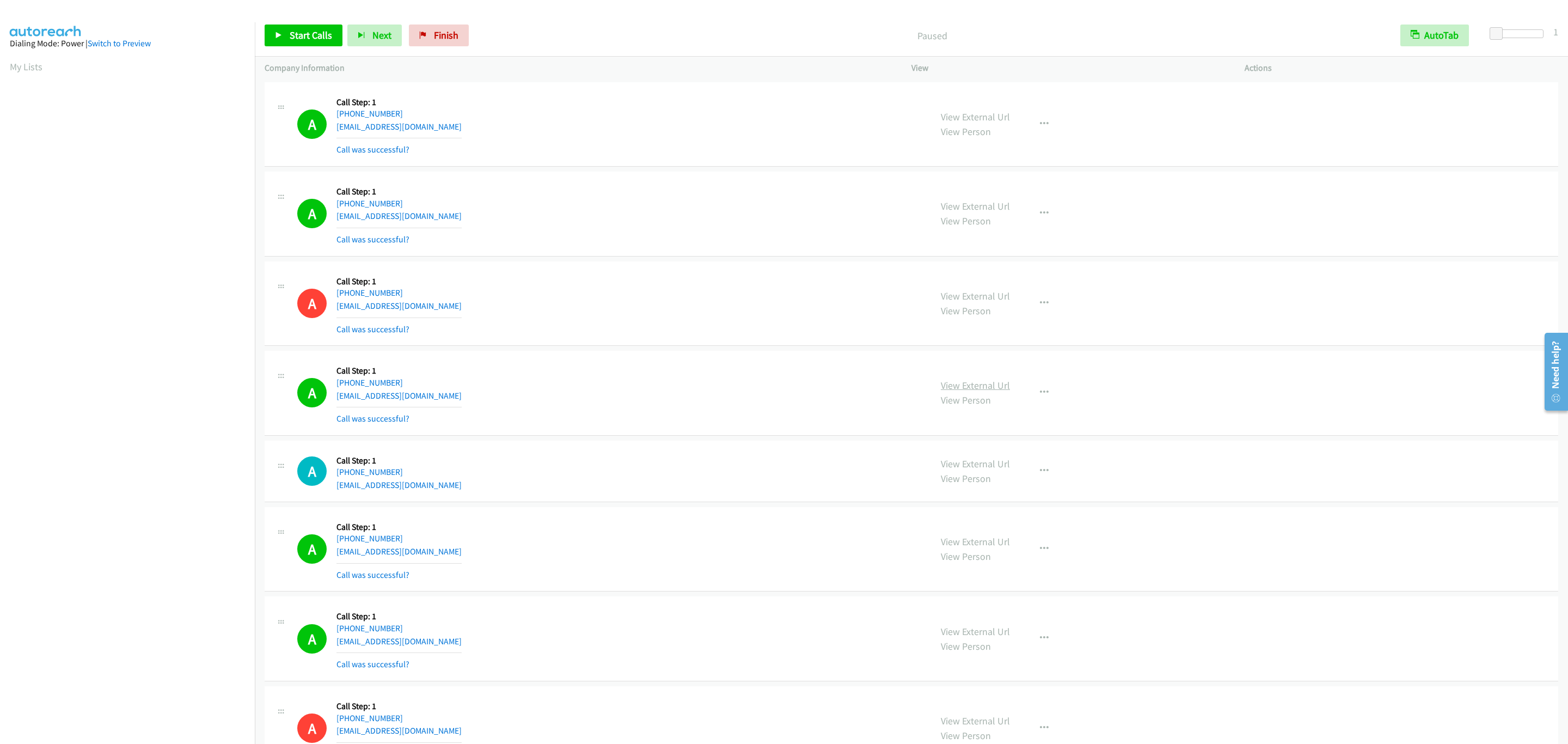
click at [970, 386] on link "View External Url" at bounding box center [975, 385] width 69 height 13
click at [315, 19] on div "Start Calls Pause Next Finish Paused AutoTab AutoTab 1" at bounding box center [911, 36] width 1313 height 42
click at [315, 23] on div "Start Calls Pause Next Finish Paused AutoTab AutoTab 1" at bounding box center [911, 36] width 1313 height 42
click at [321, 26] on link "Start Calls" at bounding box center [303, 35] width 78 height 22
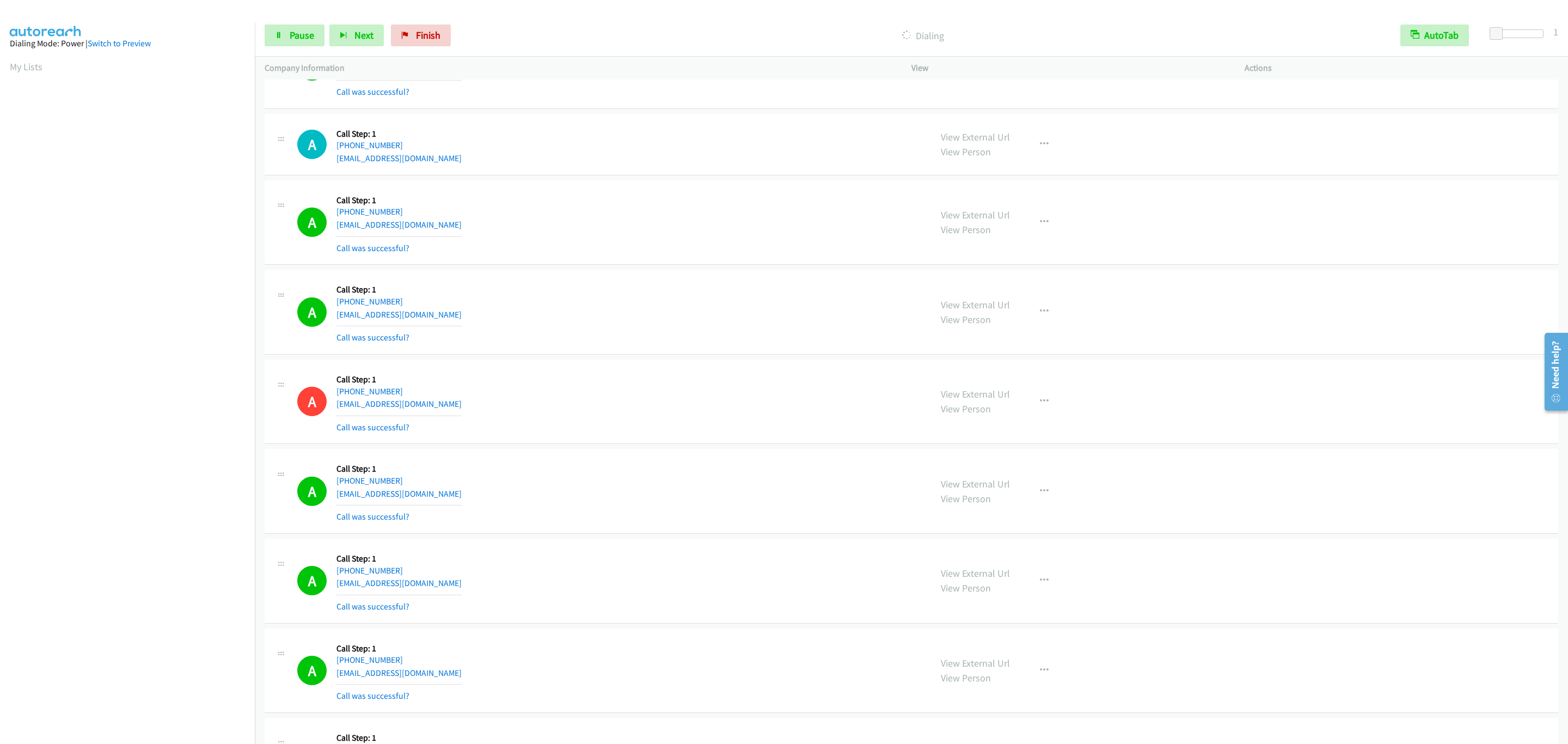
scroll to position [653, 0]
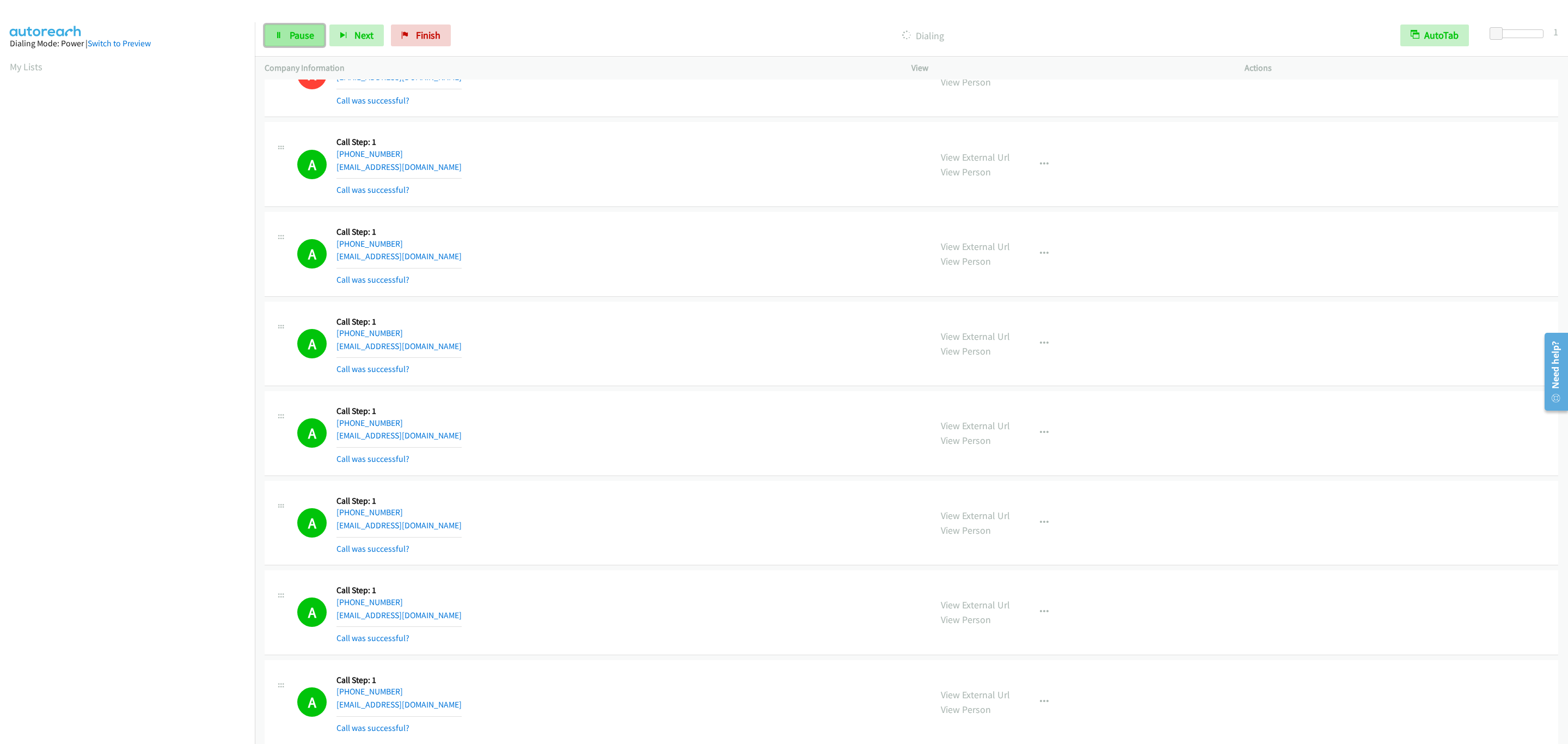
click at [312, 31] on span "Pause" at bounding box center [302, 35] width 25 height 13
click at [528, 124] on td "A Callback Scheduled Call Step: 1 America/New_York +1 502-794-5651 rktljdean@gm…" at bounding box center [911, 164] width 1313 height 90
click at [806, 286] on div "A Callback Scheduled Call Step: 1 America/New_York +1 732-599-0045 apgillard92@…" at bounding box center [609, 253] width 624 height 65
click at [789, 286] on div "A Callback Scheduled Call Step: 1 America/New_York +1 732-599-0045 apgillard92@…" at bounding box center [609, 253] width 624 height 65
click at [783, 281] on div "A Callback Scheduled Call Step: 1 America/New_York +1 732-599-0045 apgillard92@…" at bounding box center [609, 253] width 624 height 65
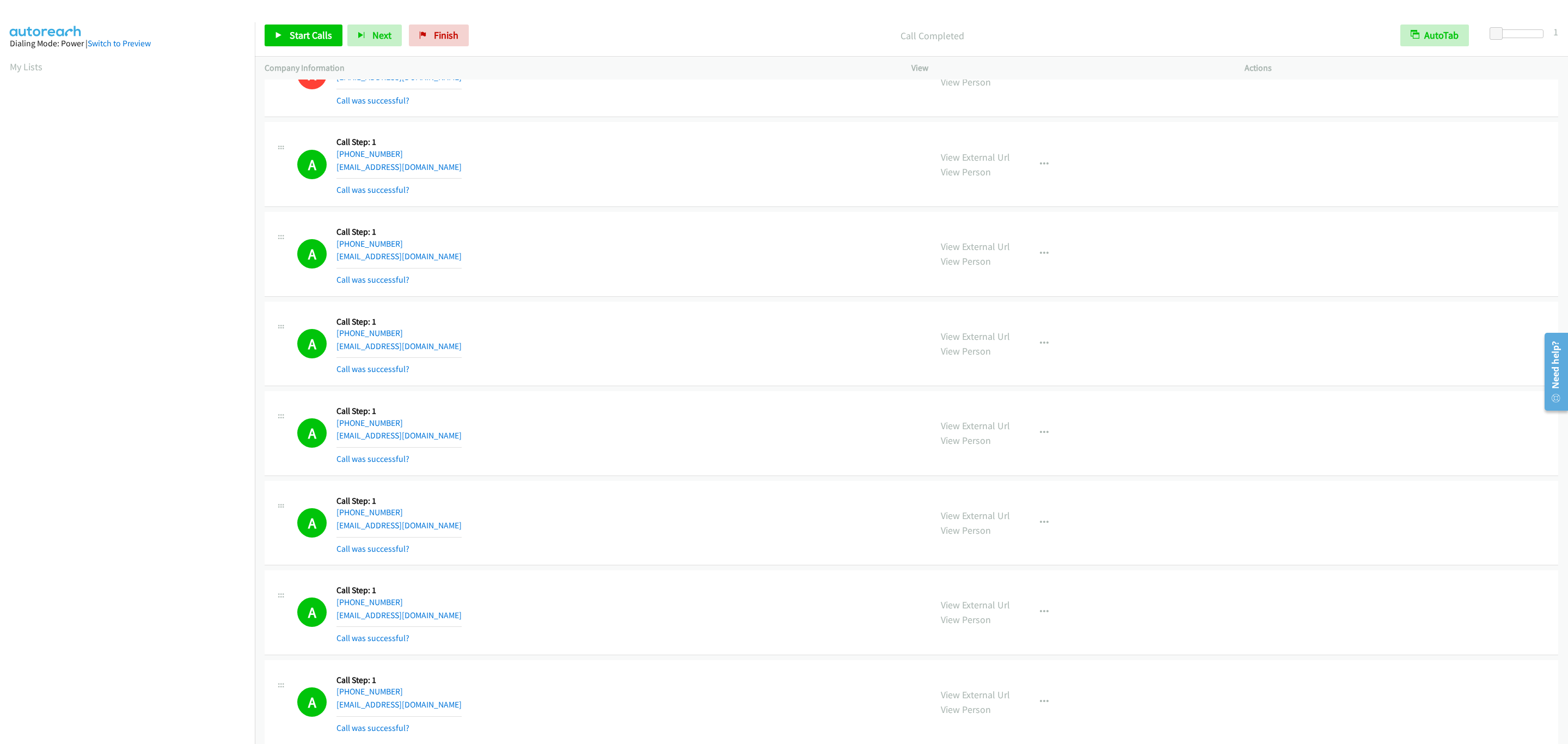
click at [770, 272] on div "A Callback Scheduled Call Step: 1 America/New_York +1 732-599-0045 apgillard92@…" at bounding box center [609, 253] width 624 height 65
click at [319, 33] on span "Start Calls" at bounding box center [311, 35] width 42 height 13
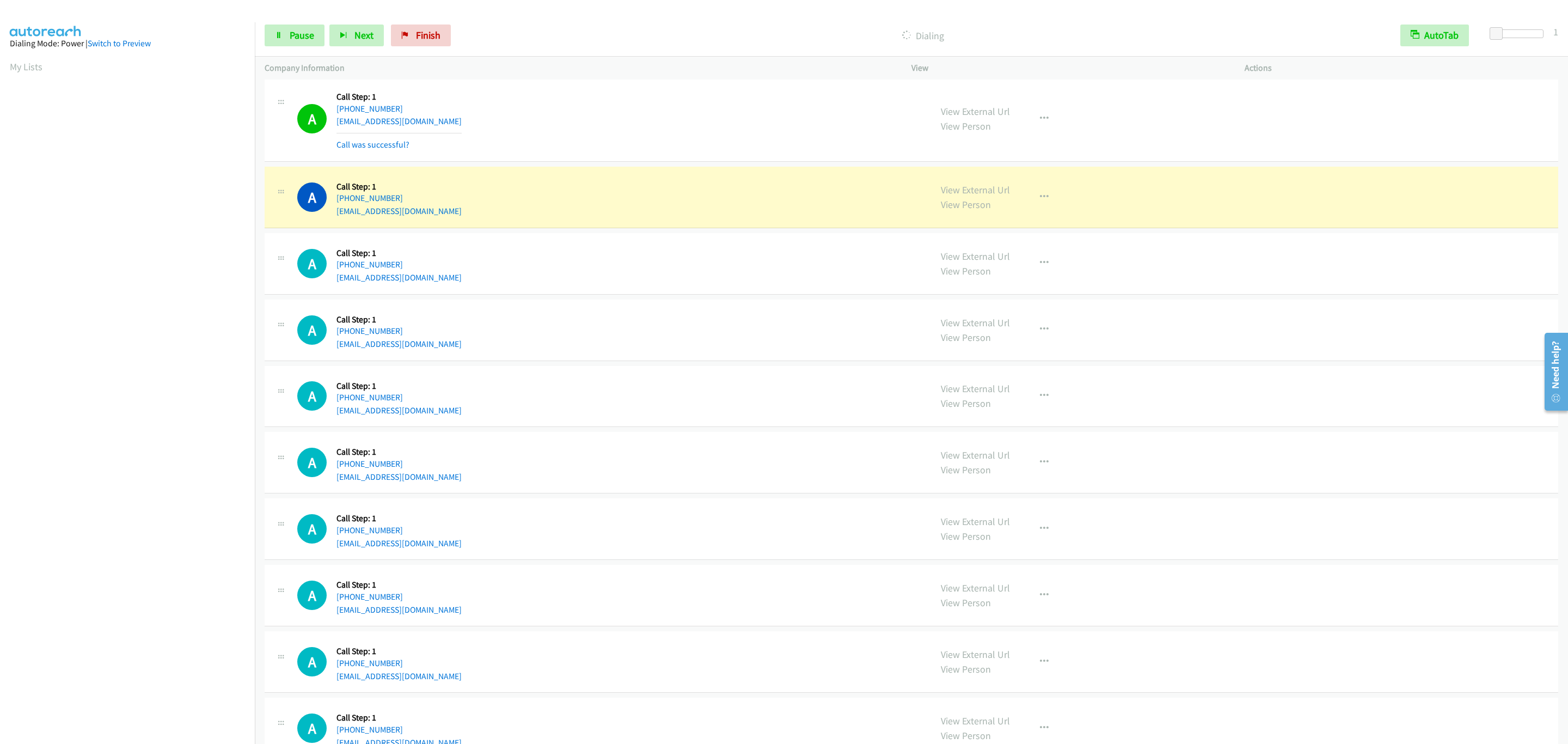
scroll to position [2810, 0]
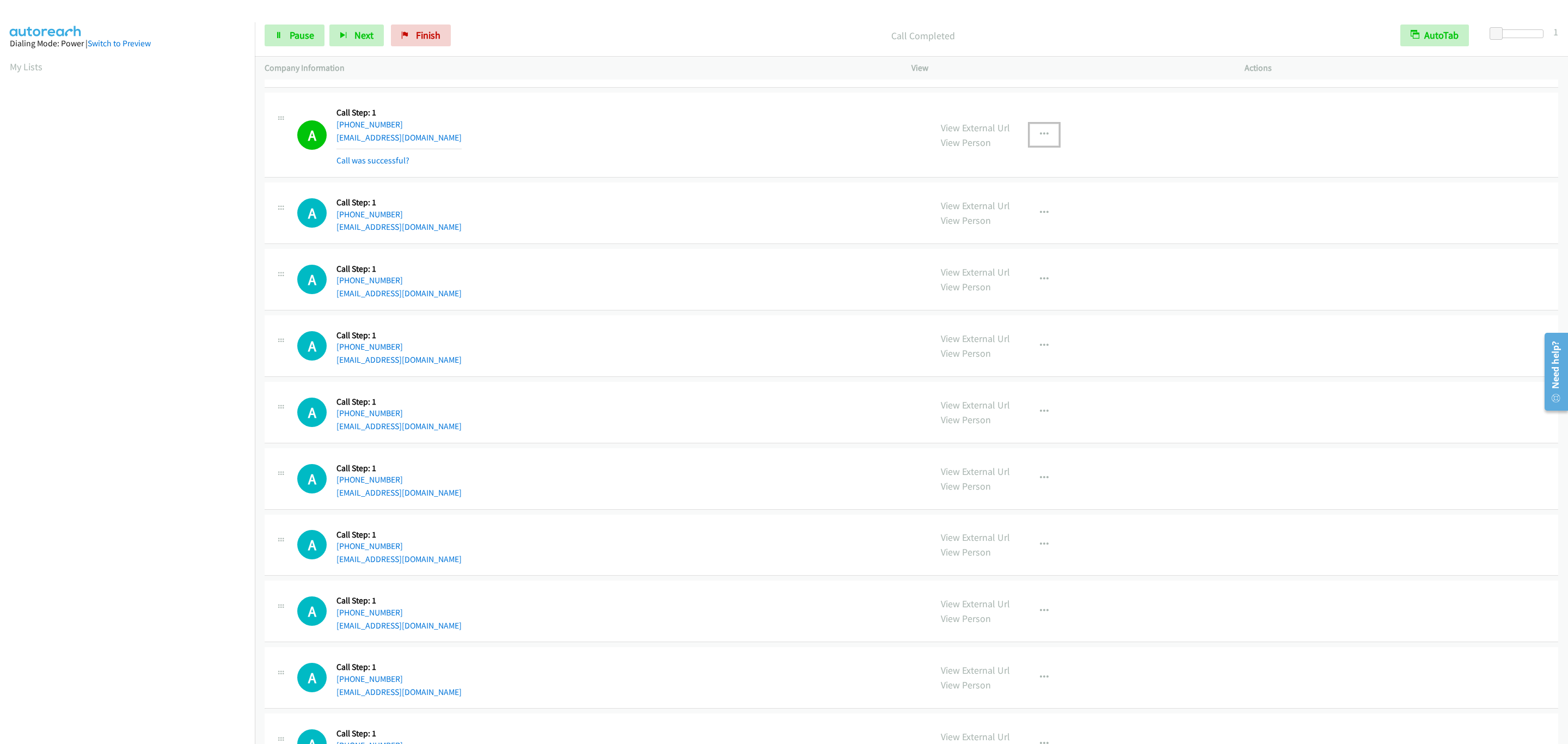
drag, startPoint x: 1037, startPoint y: 144, endPoint x: 1043, endPoint y: 169, distance: 25.7
click at [1036, 143] on button "button" at bounding box center [1044, 134] width 30 height 22
click at [1011, 239] on link "Add to do not call list" at bounding box center [985, 227] width 145 height 22
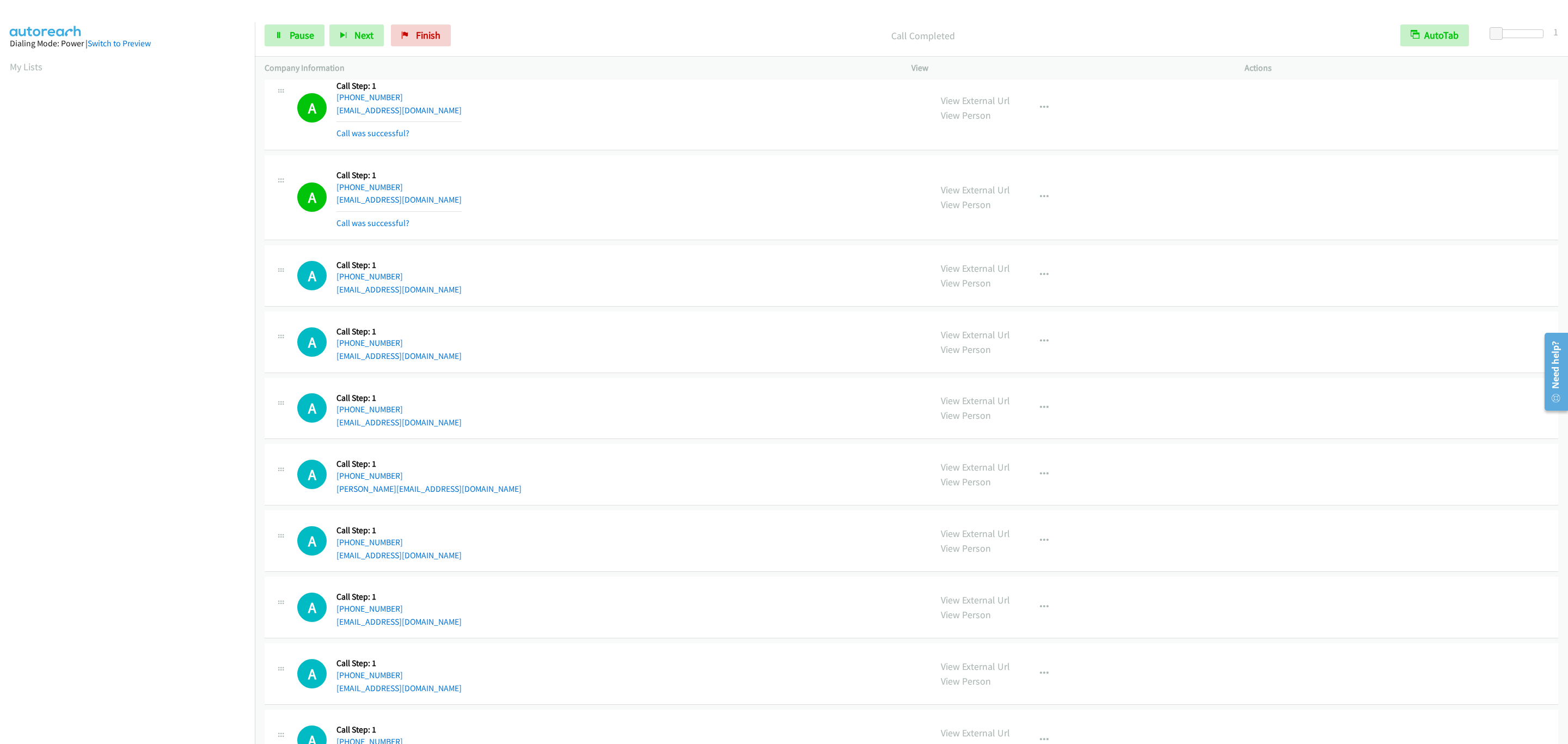
scroll to position [3278, 0]
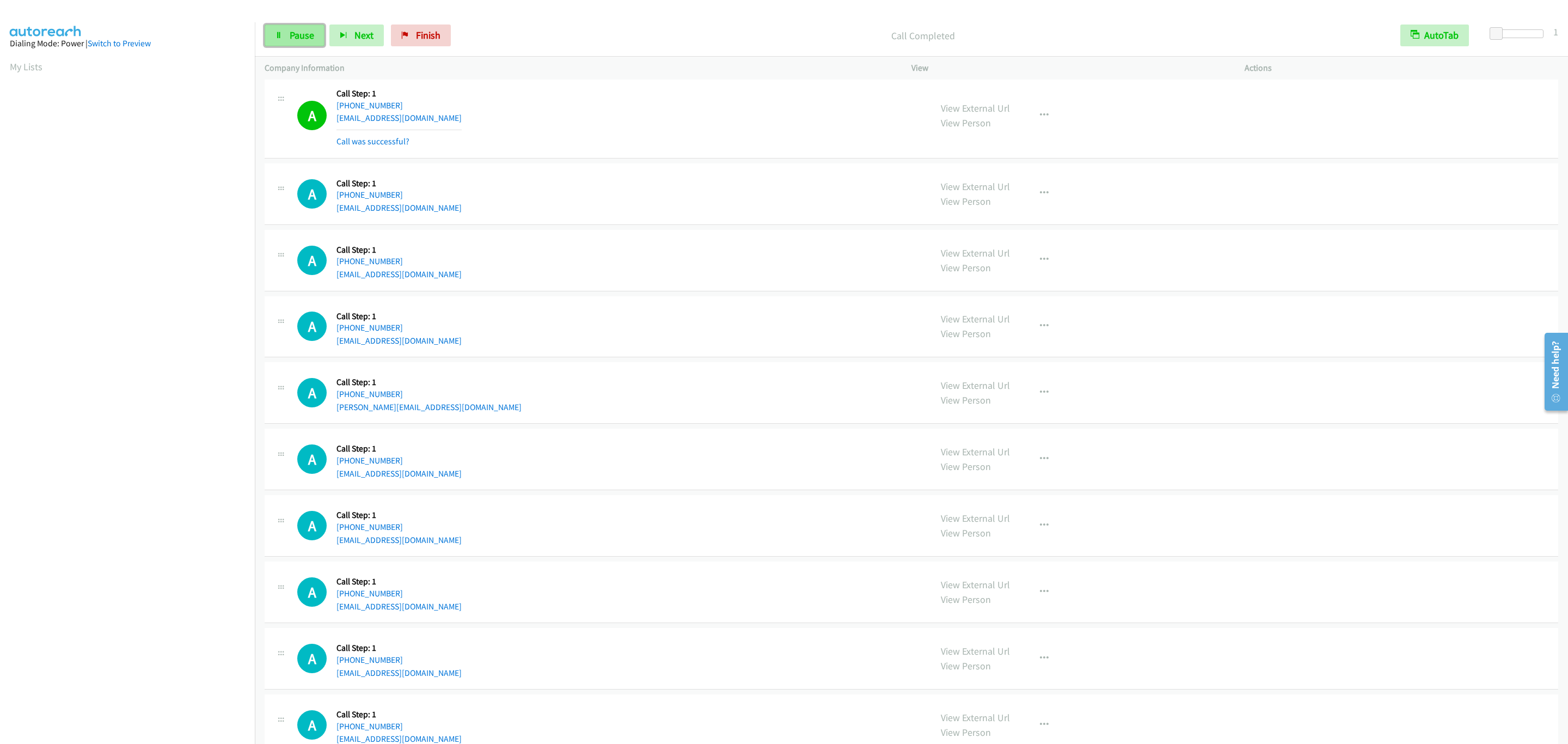
click at [300, 39] on span "Pause" at bounding box center [302, 35] width 25 height 13
click at [300, 38] on span "Start Calls" at bounding box center [311, 35] width 42 height 13
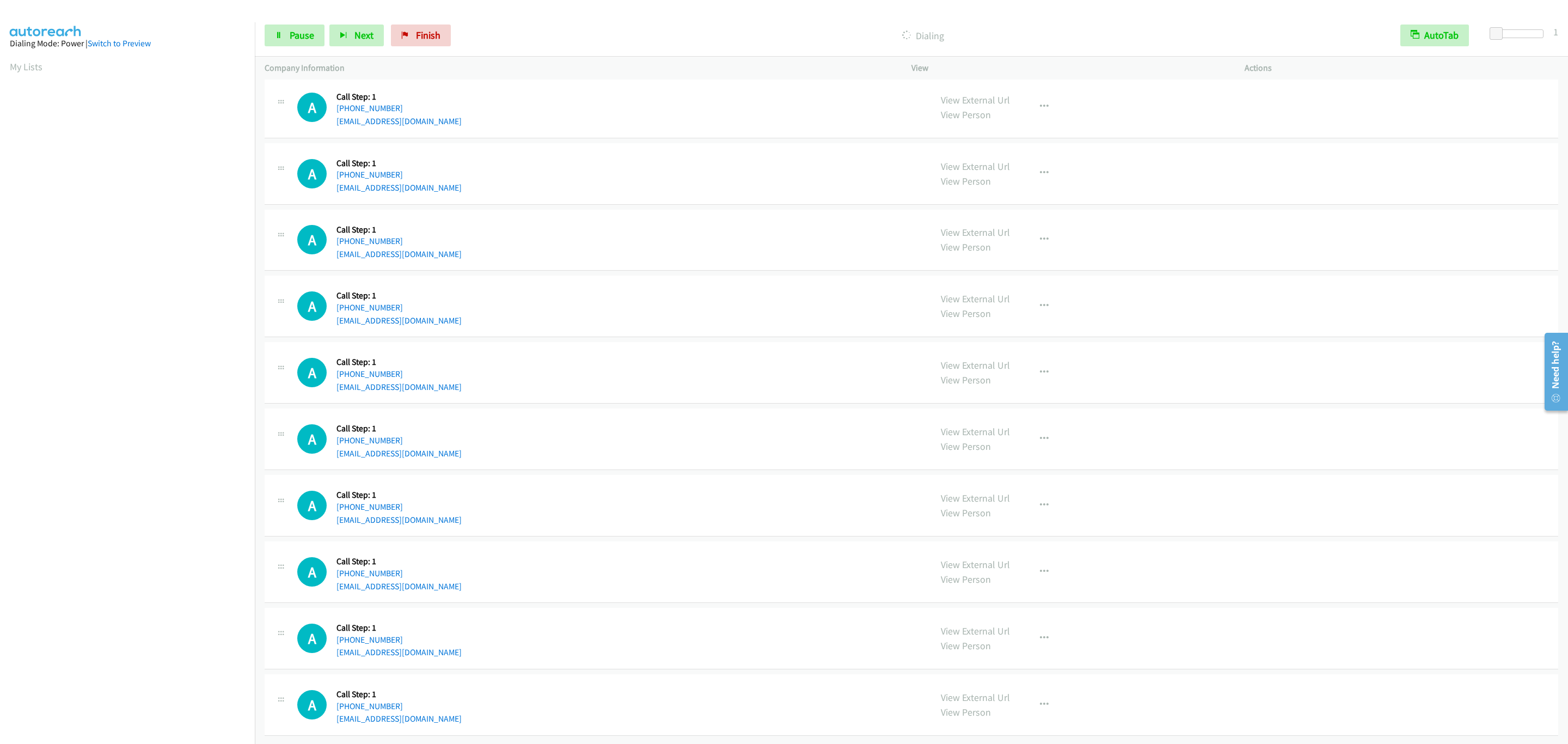
scroll to position [3627, 0]
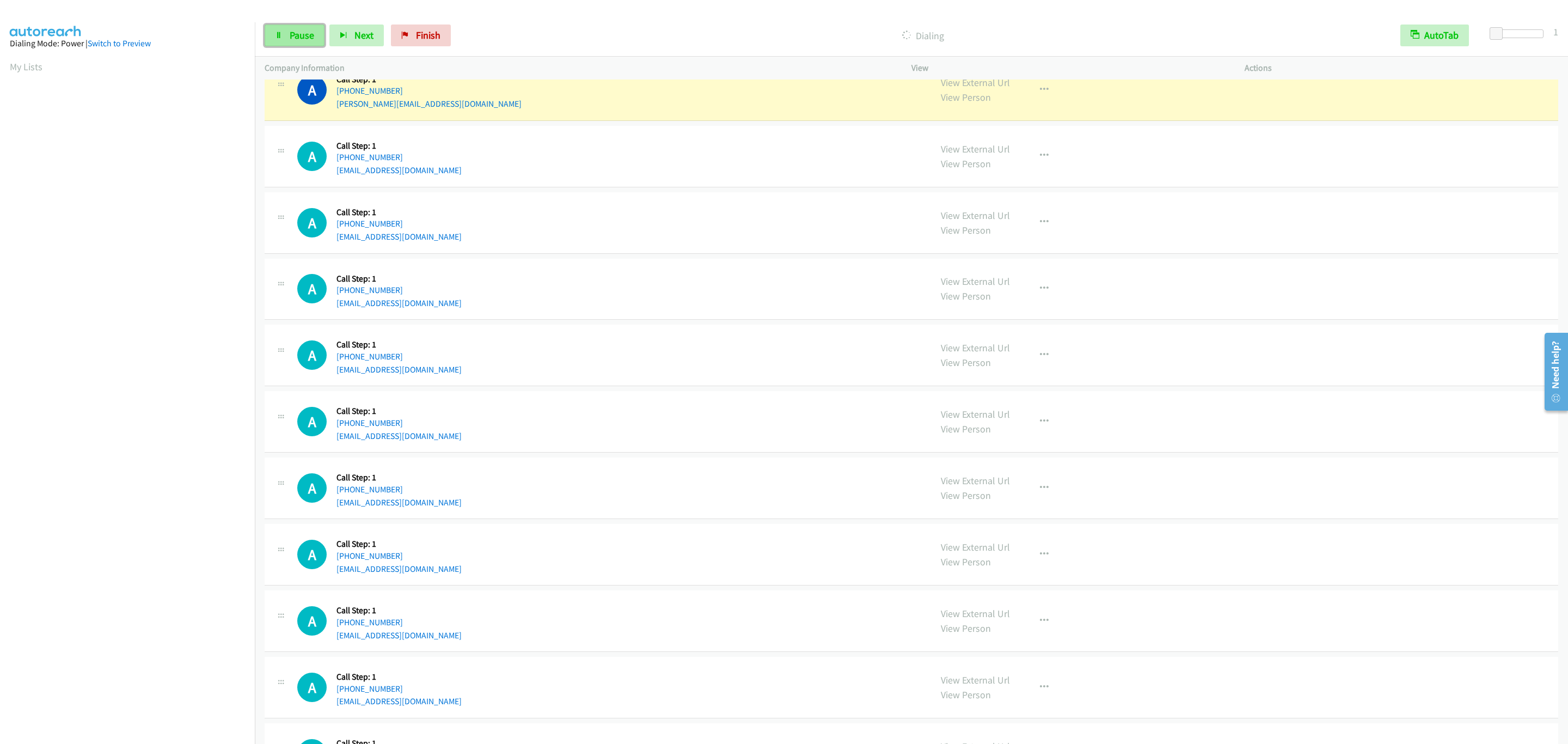
click at [281, 30] on link "Pause" at bounding box center [294, 35] width 60 height 22
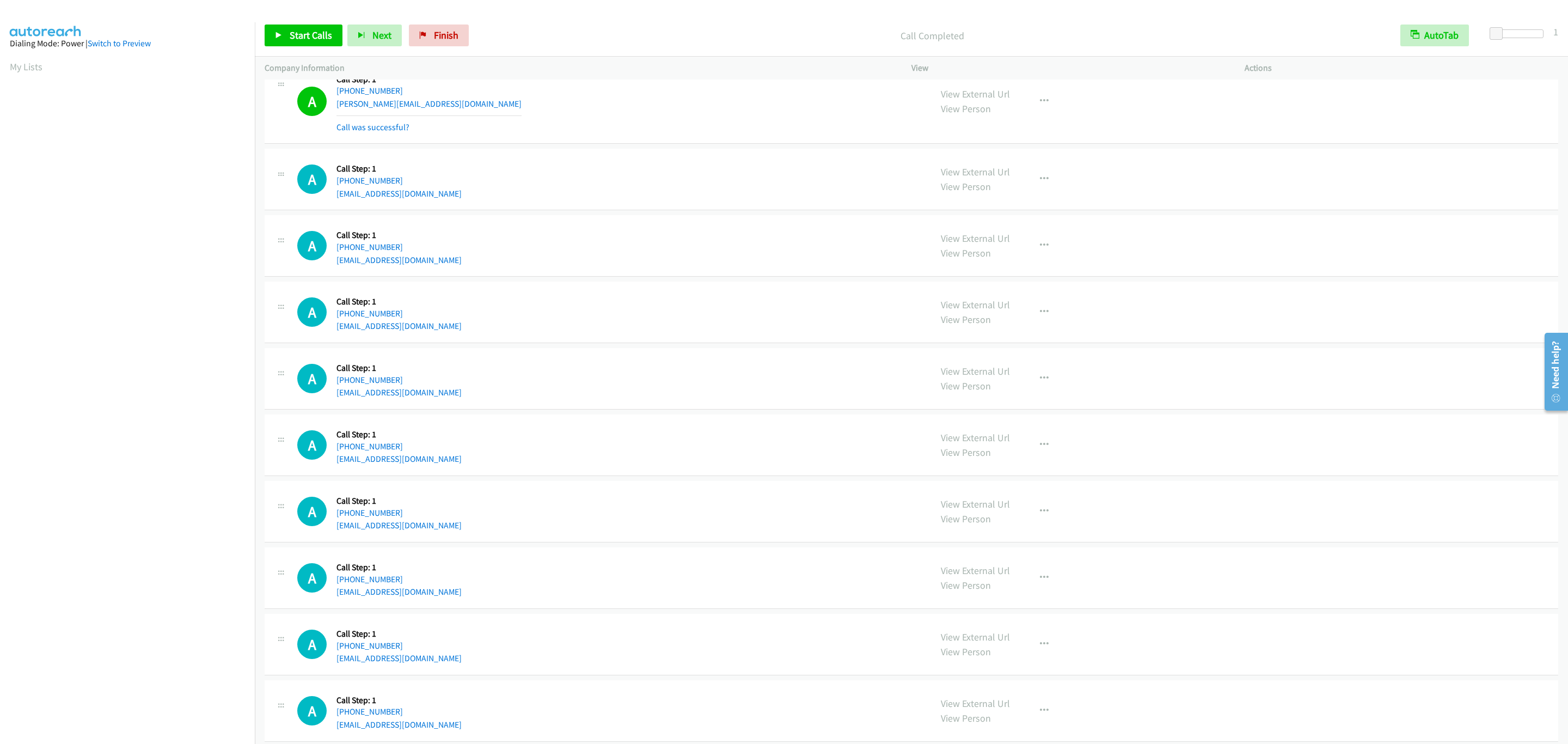
click at [1051, 121] on div "View External Url View Person View External Url Email Schedule/Manage Callback …" at bounding box center [1103, 101] width 343 height 65
click at [1049, 112] on button "button" at bounding box center [1044, 101] width 30 height 22
click at [1028, 205] on link "Add to do not call list" at bounding box center [985, 194] width 145 height 22
click at [282, 36] on link "Start Calls" at bounding box center [303, 35] width 78 height 22
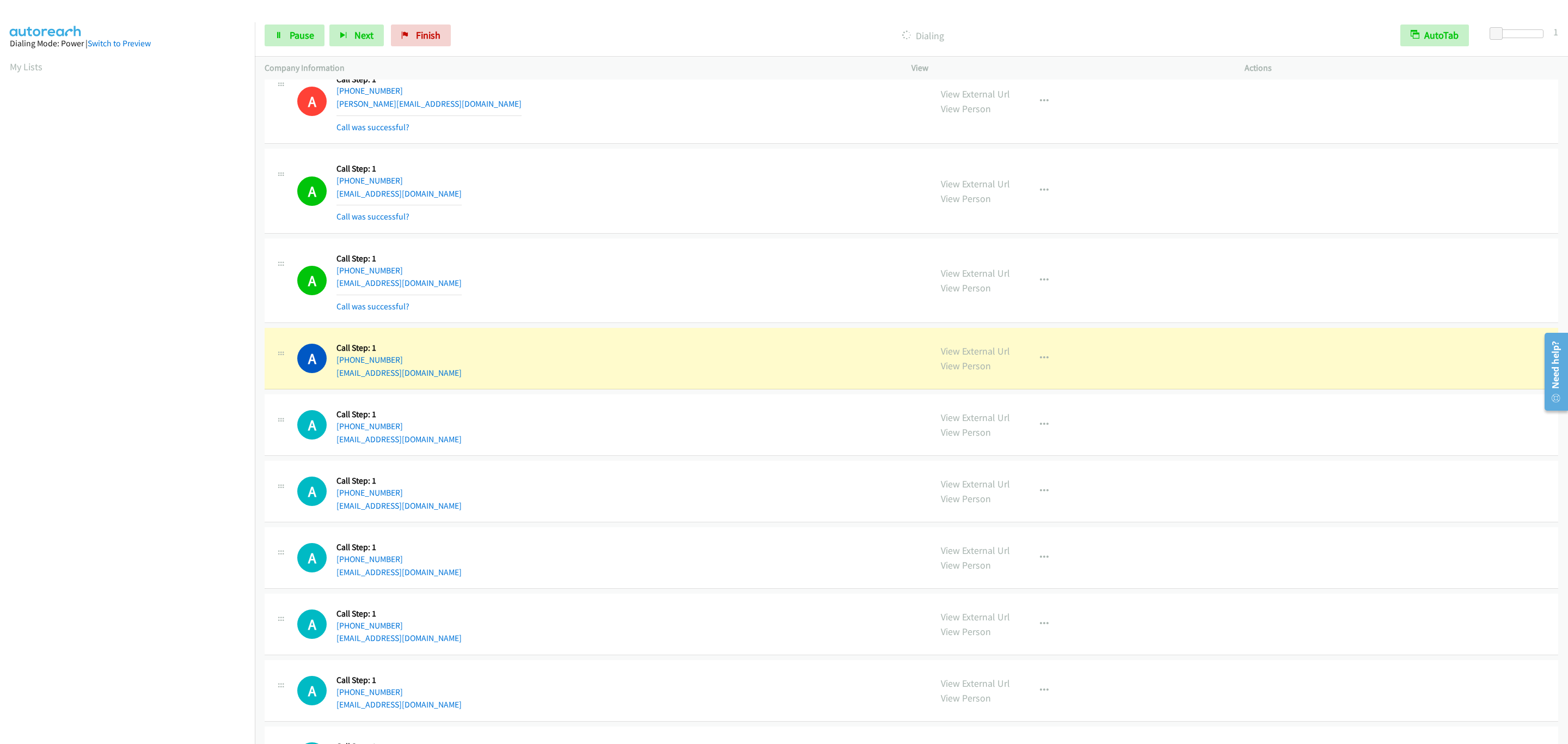
click at [251, 13] on div at bounding box center [779, 21] width 1558 height 42
click at [259, 19] on div "Start Calls Pause Next Finish Dialing AutoTab AutoTab 1" at bounding box center [911, 36] width 1313 height 42
drag, startPoint x: 273, startPoint y: 26, endPoint x: 284, endPoint y: 50, distance: 26.4
click at [274, 26] on link "Pause" at bounding box center [294, 35] width 60 height 22
click at [447, 379] on div "A Callback Scheduled Call Step: 1 America/Denver +1 720-988-3152 brian0320@msn.…" at bounding box center [609, 358] width 624 height 42
